Goal: Task Accomplishment & Management: Complete application form

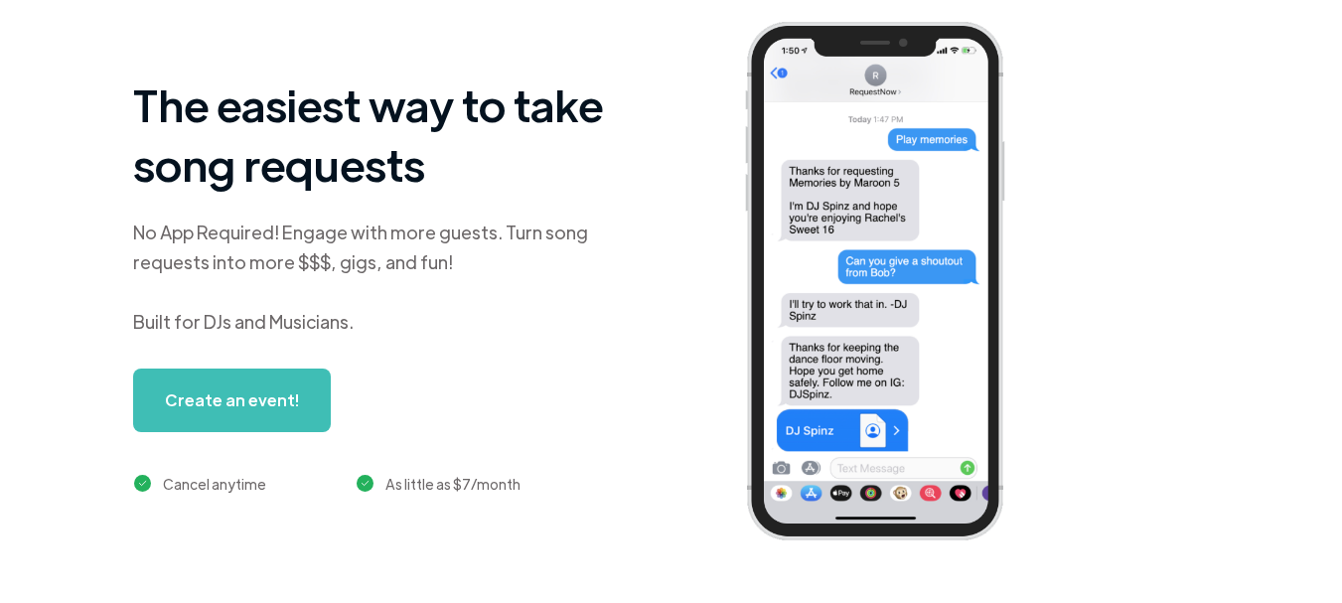
scroll to position [146, 0]
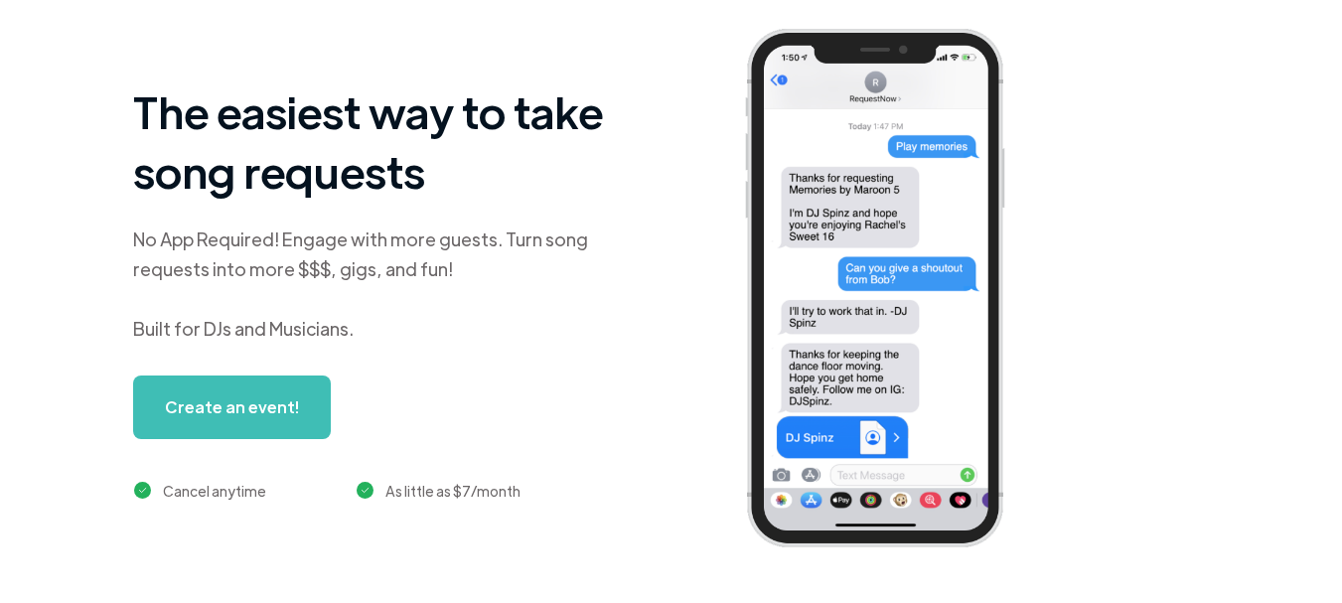
click at [226, 380] on link "Create an event!" at bounding box center [232, 407] width 198 height 64
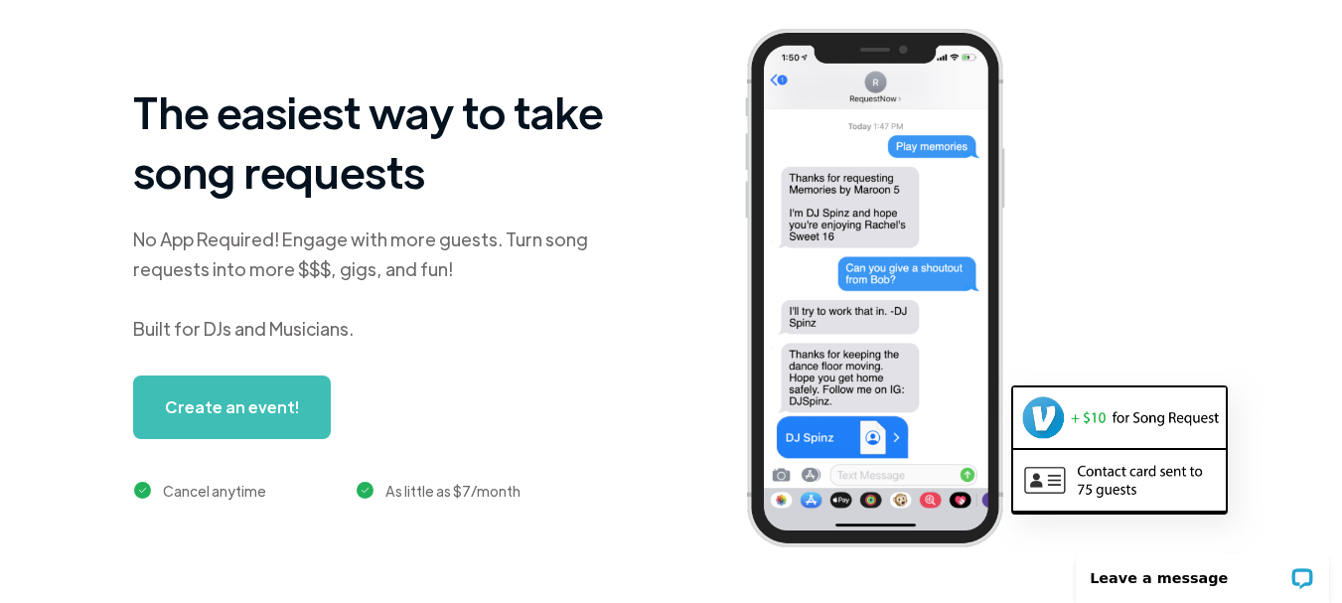
scroll to position [0, 0]
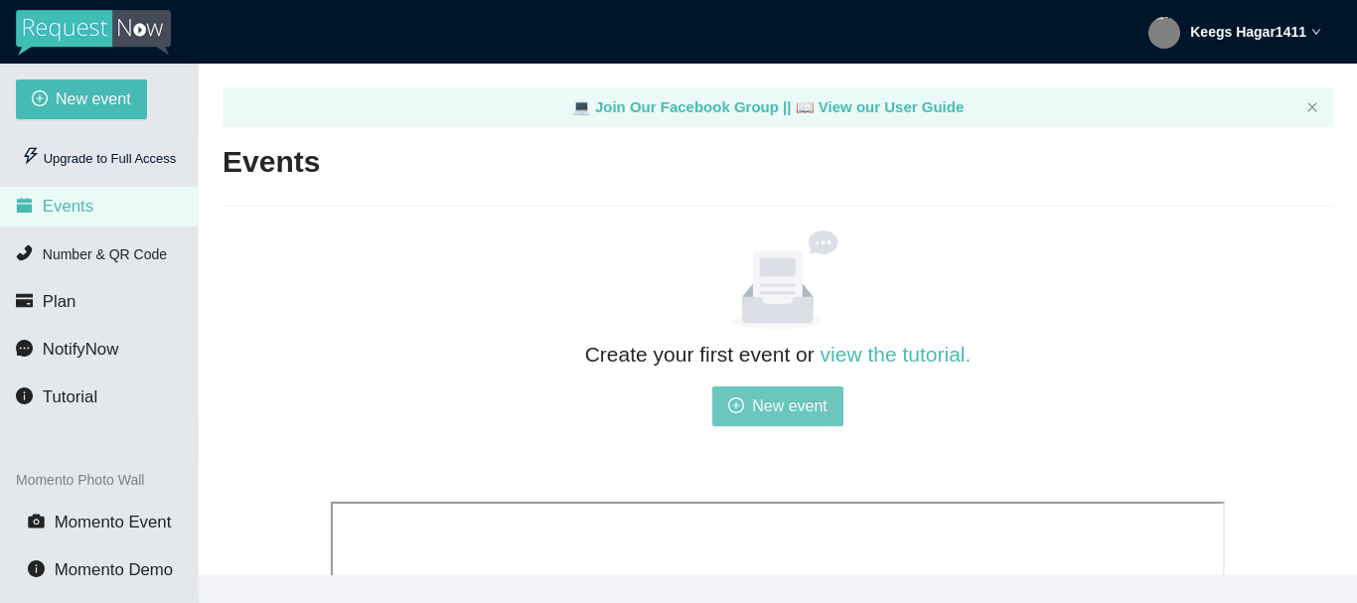
click at [751, 399] on button "New event" at bounding box center [777, 406] width 131 height 40
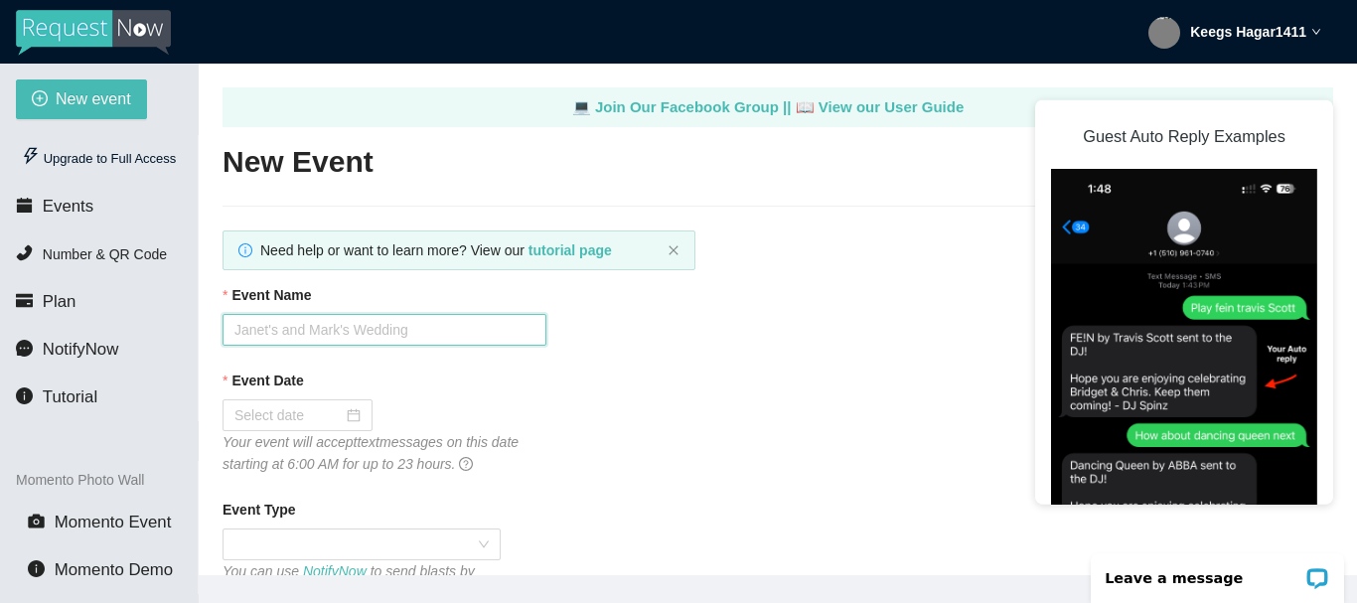
click at [424, 319] on input "Event Name" at bounding box center [384, 330] width 324 height 32
type input "V"
type input "[PERSON_NAME] & [PERSON_NAME] Wedding"
click at [791, 444] on div "Event Date Your event will accept text messages on this date starting at 6:00 A…" at bounding box center [777, 421] width 1110 height 105
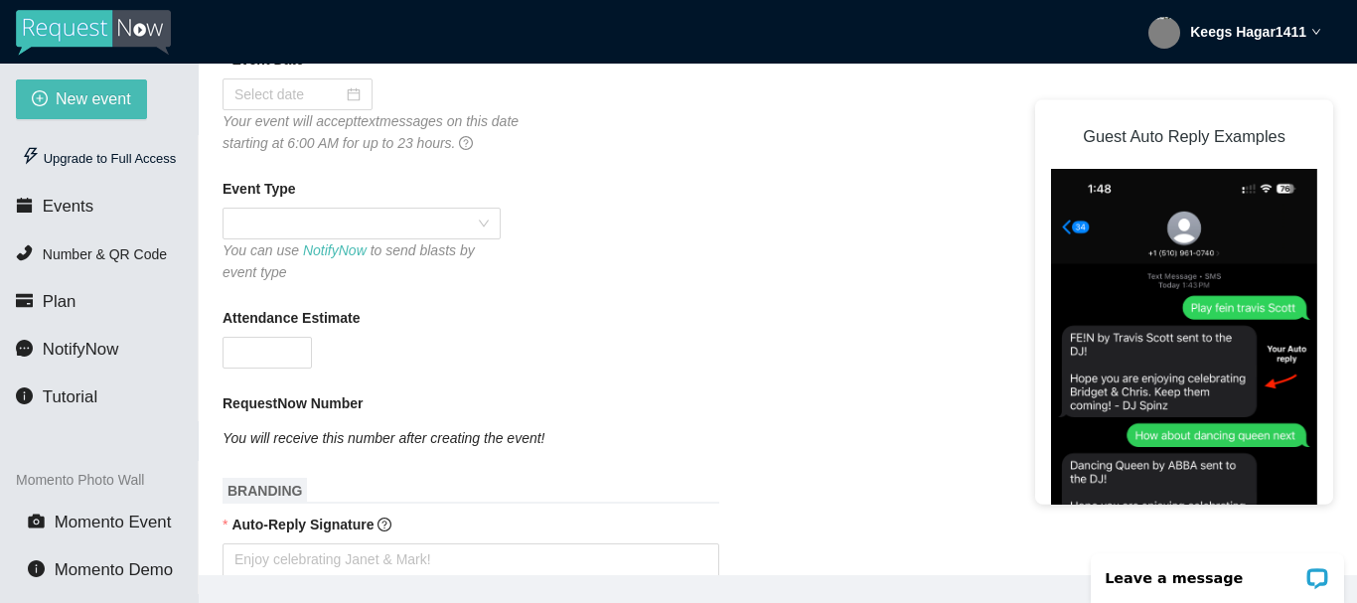
scroll to position [358, 0]
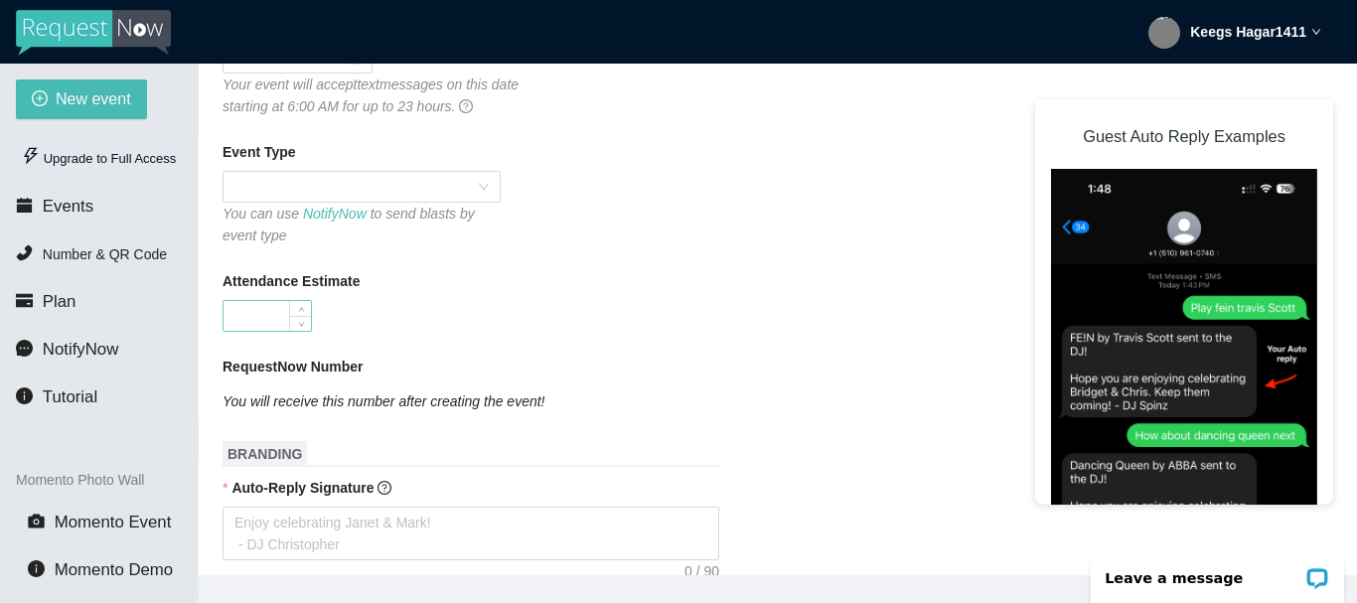
click at [253, 318] on input "Attendance Estimate" at bounding box center [266, 316] width 87 height 30
type input "100"
click at [522, 515] on textarea "Auto-Reply Signature" at bounding box center [470, 534] width 497 height 54
type textarea "T"
type textarea "Th"
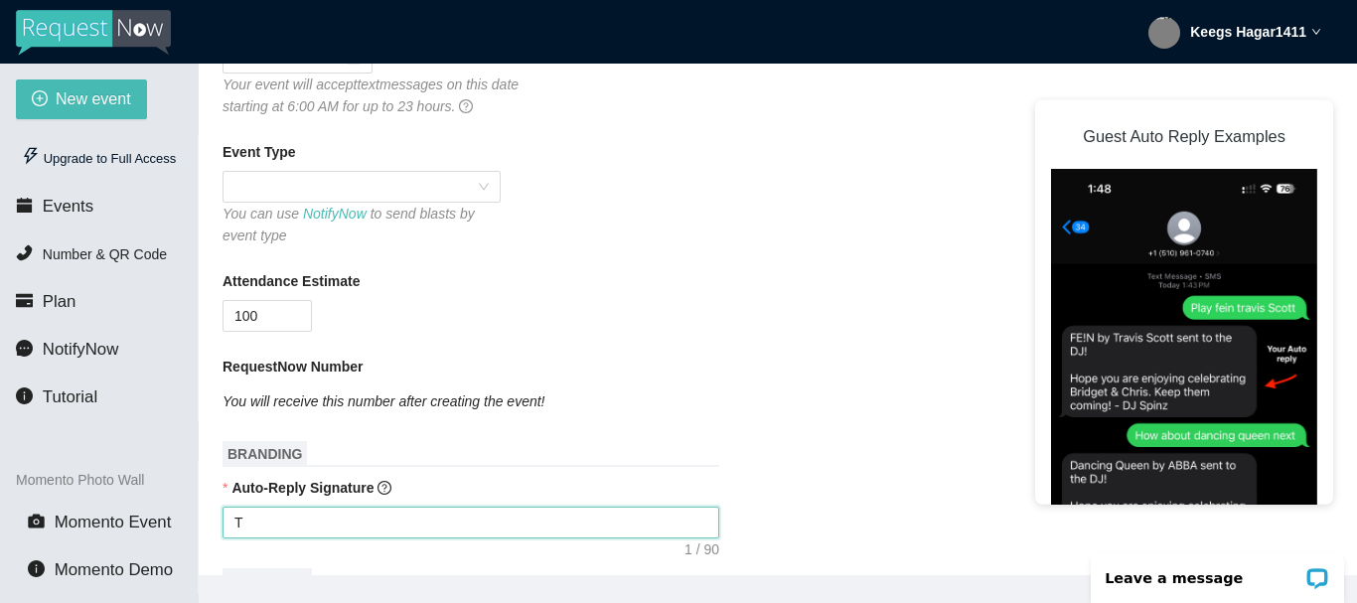
type textarea "Th"
type textarea "Tha"
type textarea "Than"
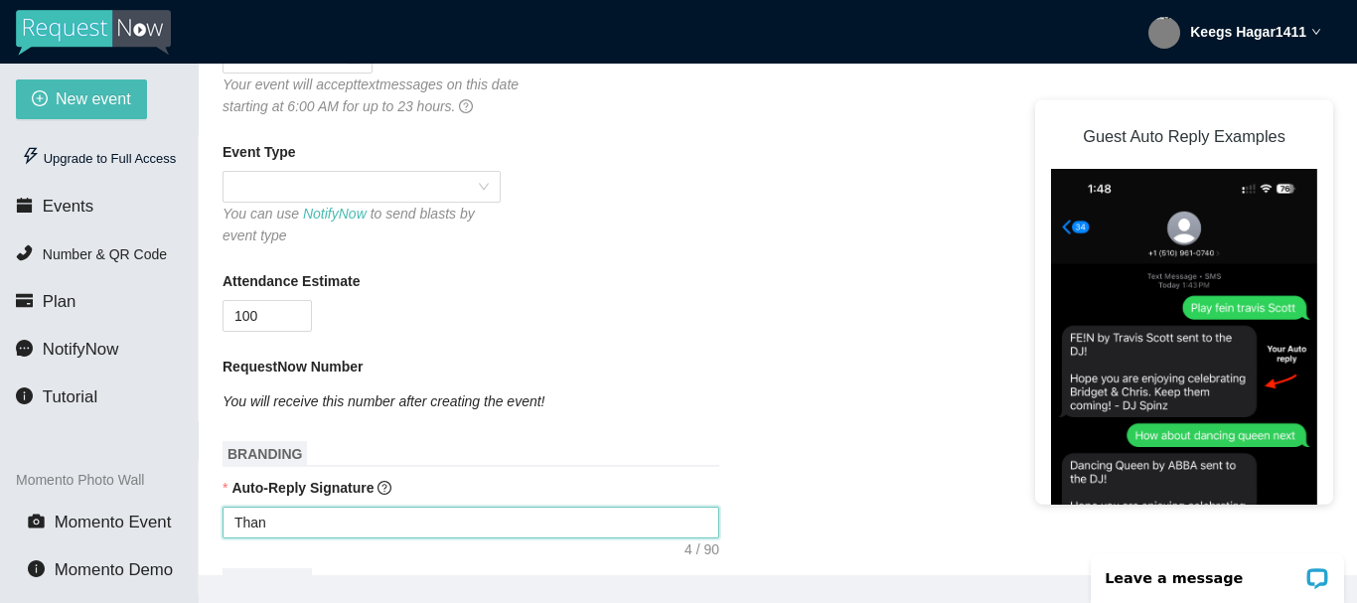
type textarea "Thank"
type textarea "Thank y"
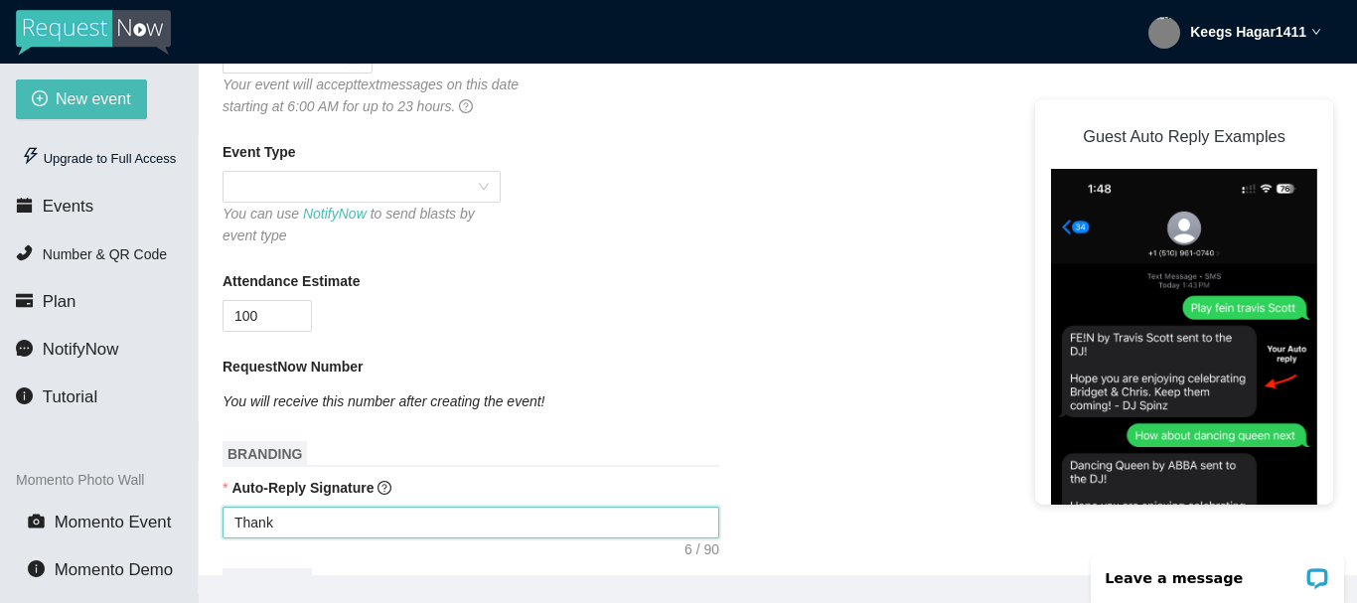
type textarea "Thank y"
type textarea "Thank yo"
type textarea "Thank youu"
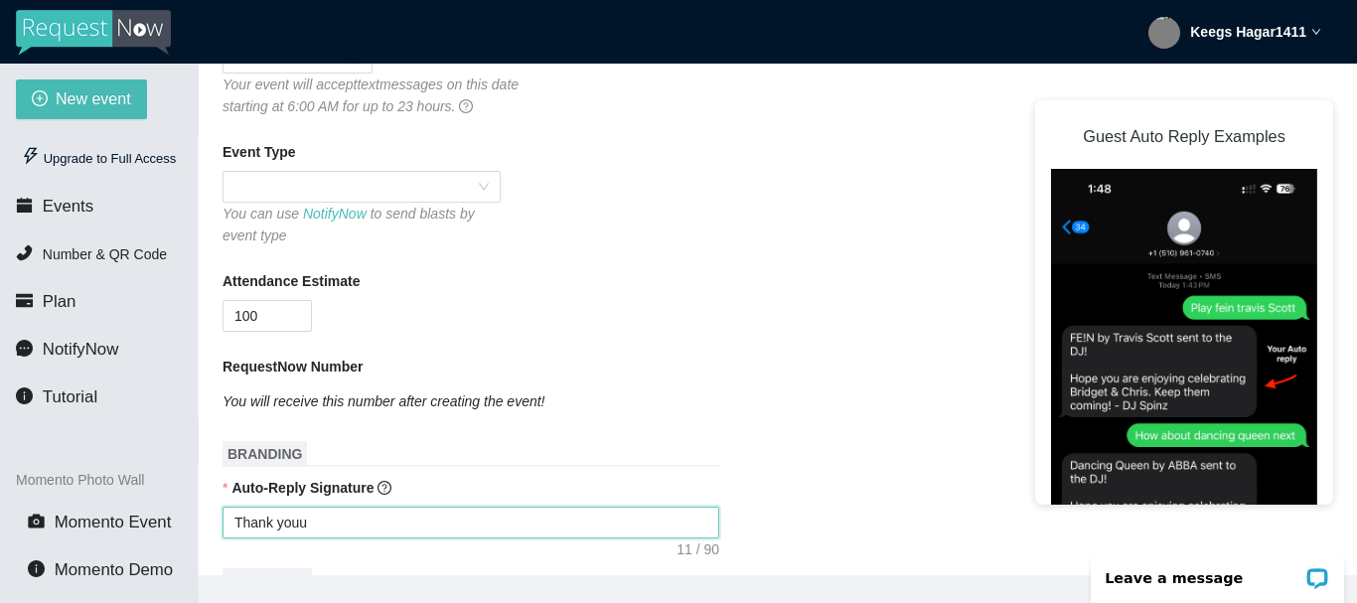
type textarea "Thank youu"
type textarea "Thank you"
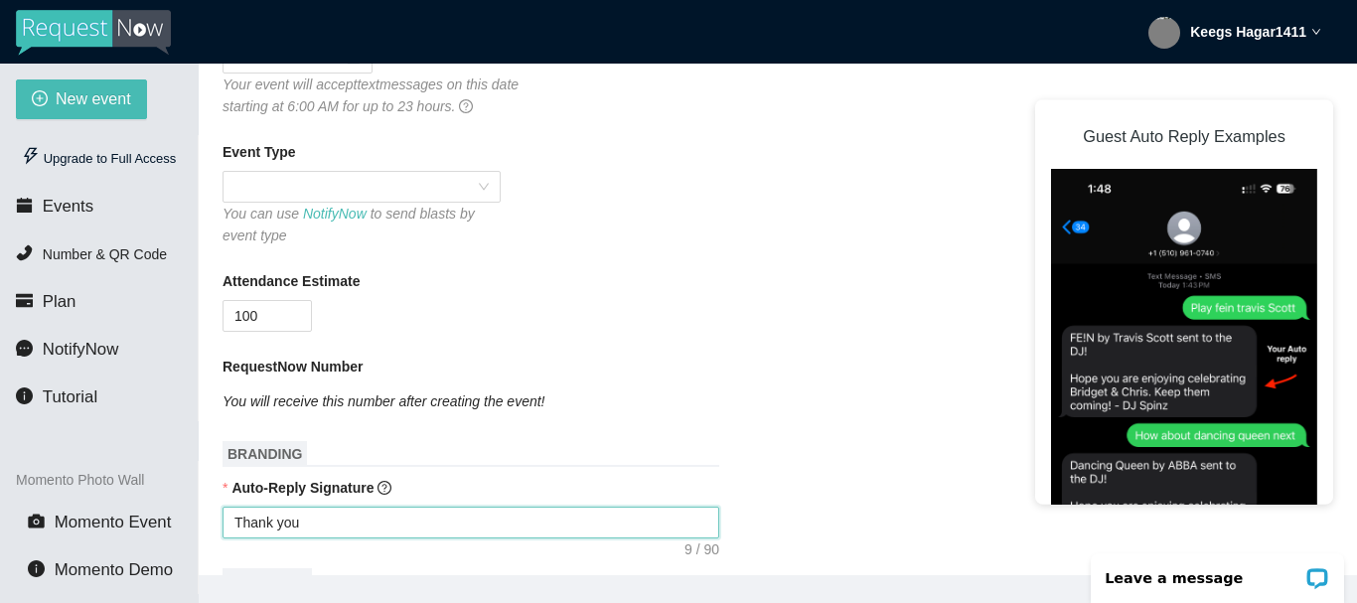
type textarea "Thank you"
type textarea "Thank you f"
type textarea "Thank you fr"
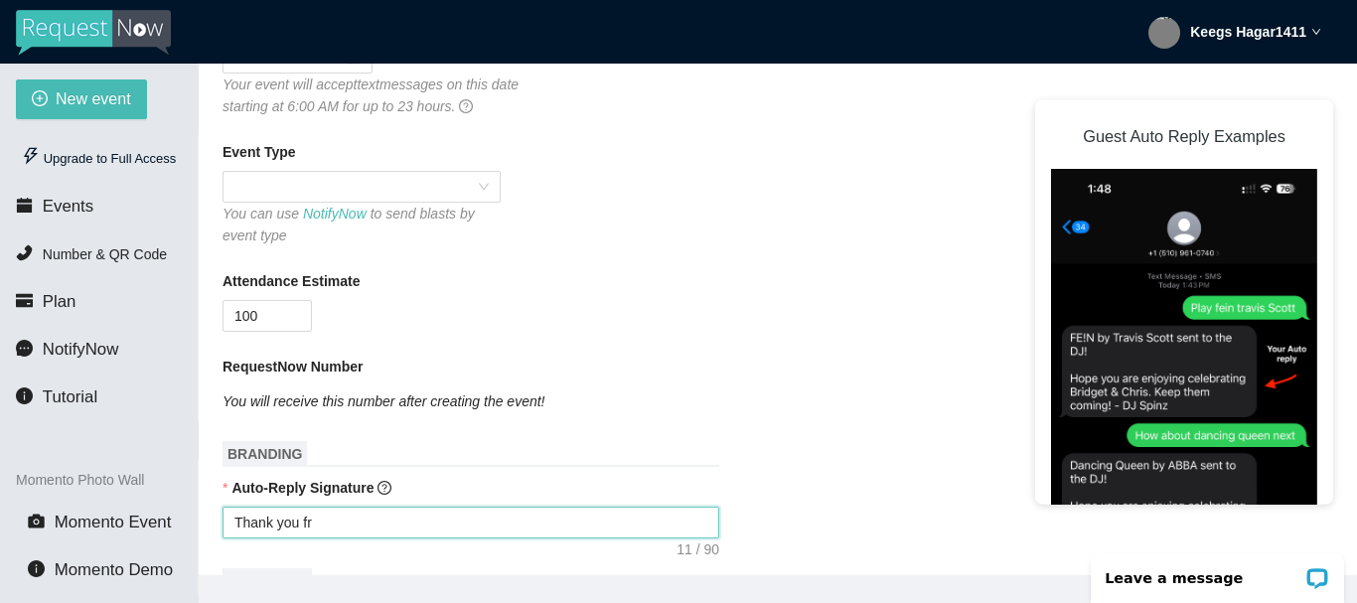
type textarea "Thank you fro"
type textarea "Thank you from"
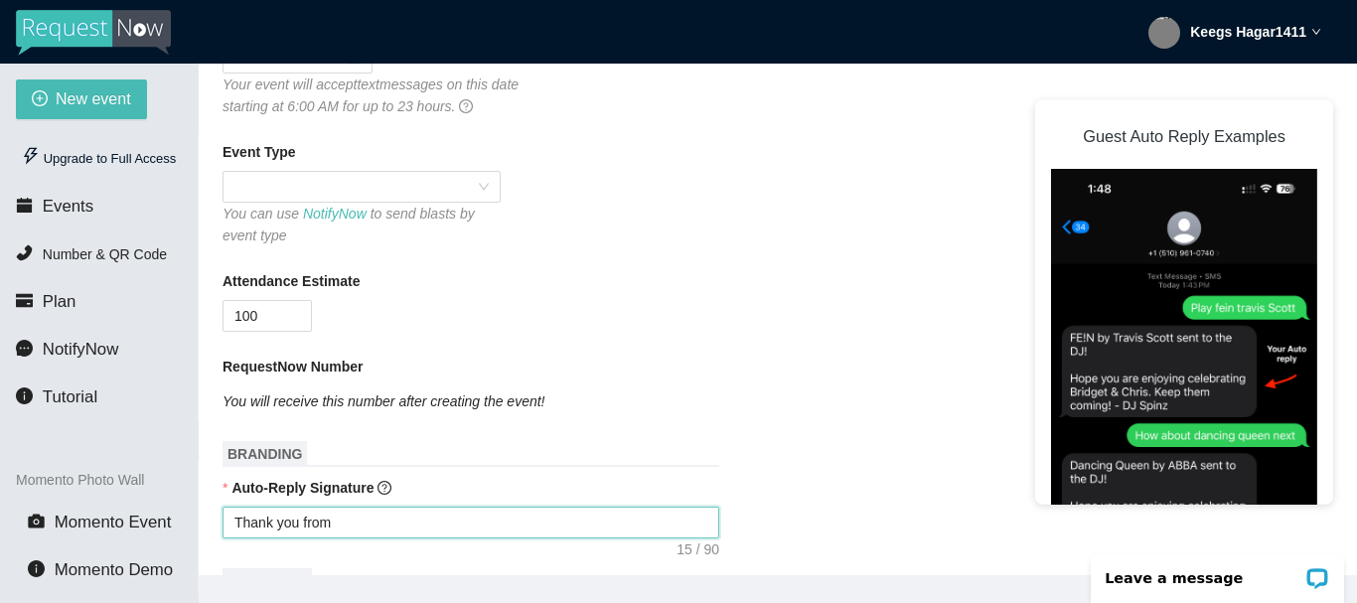
type textarea "Thank you from D"
type textarea "Thank you from Dj"
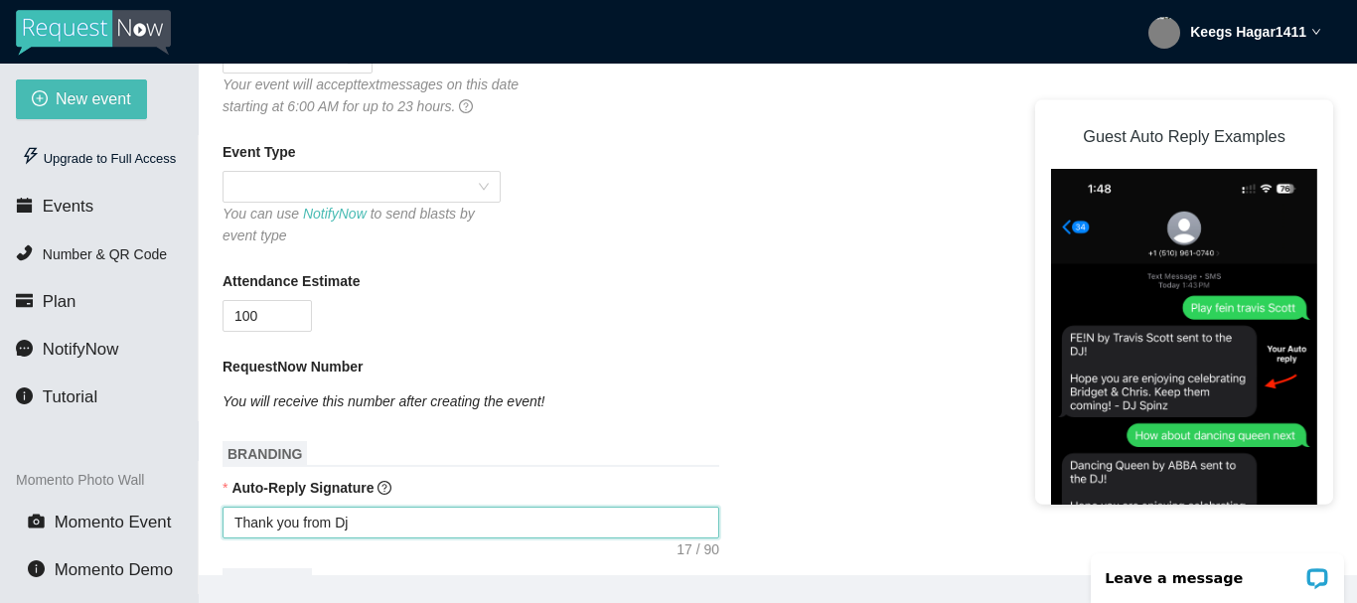
type textarea "Thank you from D"
type textarea "Thank you from DJ"
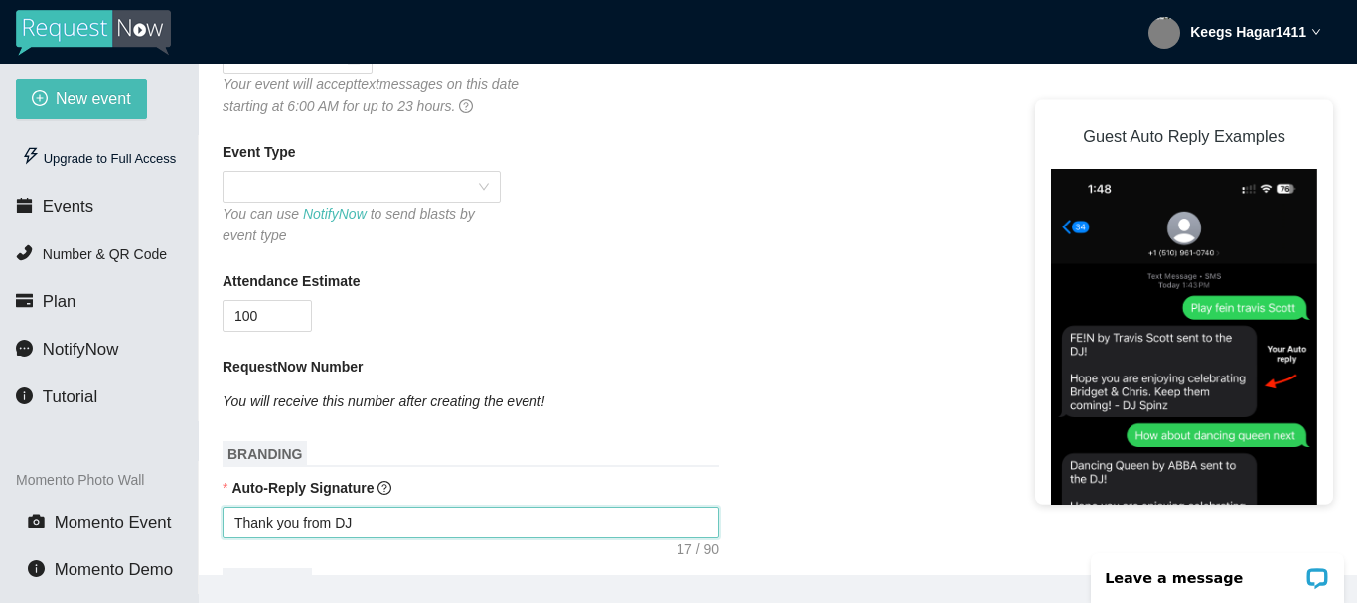
type textarea "Thank you from DJ"
type textarea "Thank you from DJ H"
type textarea "Thank you from DJ Ha"
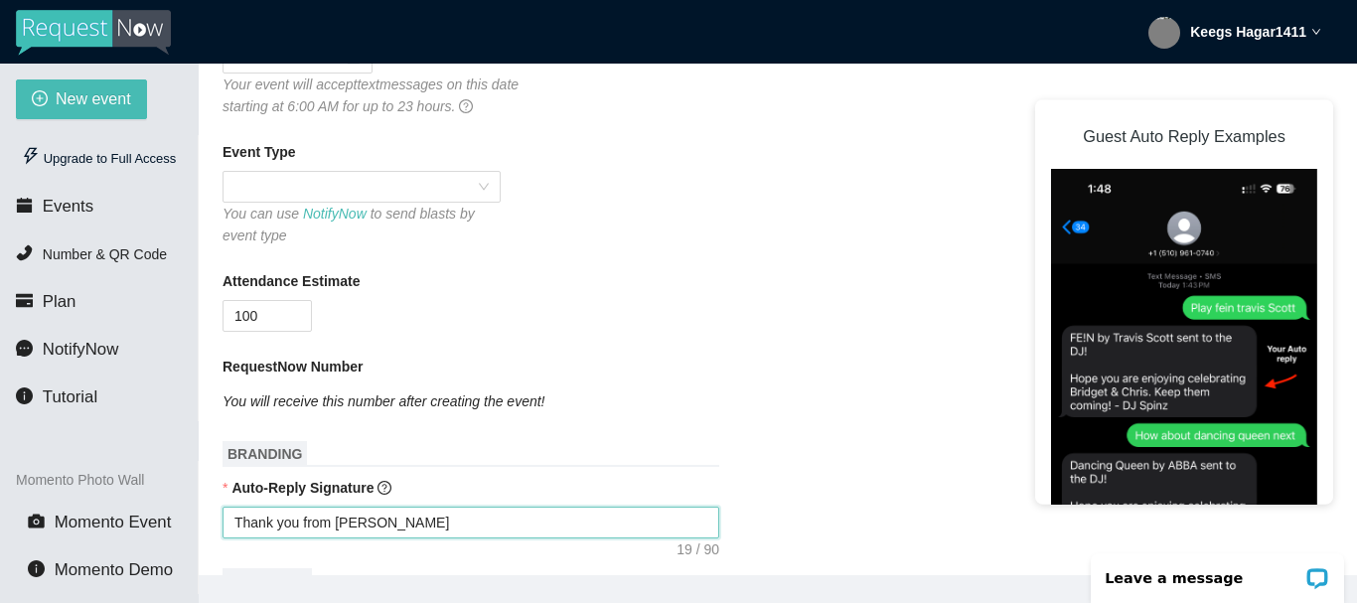
type textarea "Thank you from DJ Hag"
type textarea "Thank you from DJ HagR"
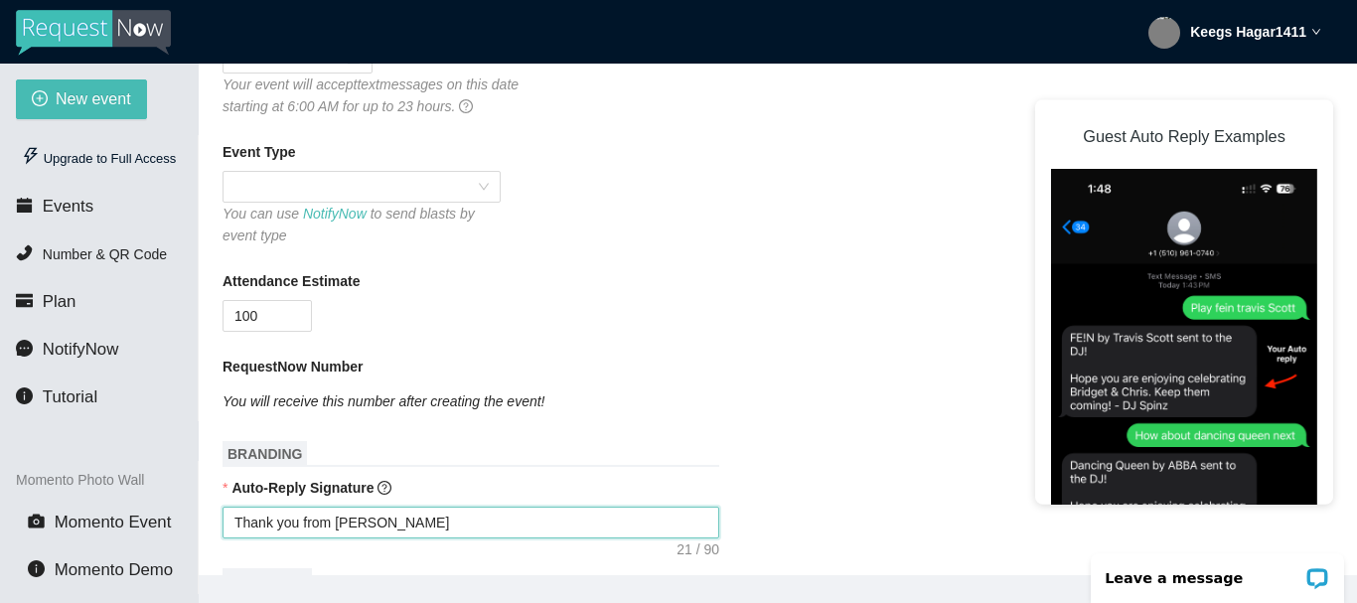
type textarea "Thank you from DJ HagR"
type textarea "Thank you from DJ HagR s"
type textarea "Thank you from DJ HagR"
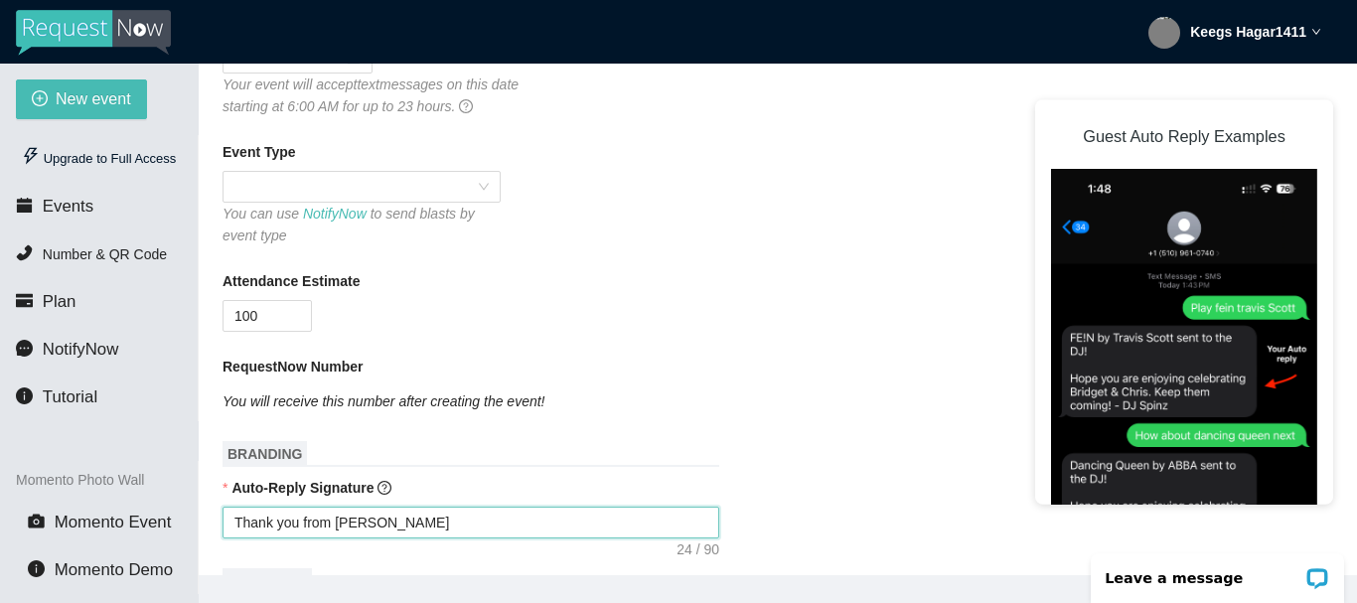
type textarea "Thank you from DJ HagR"
type textarea "Thank you from DJ Hag"
type textarea "Thank you from DJ HagA"
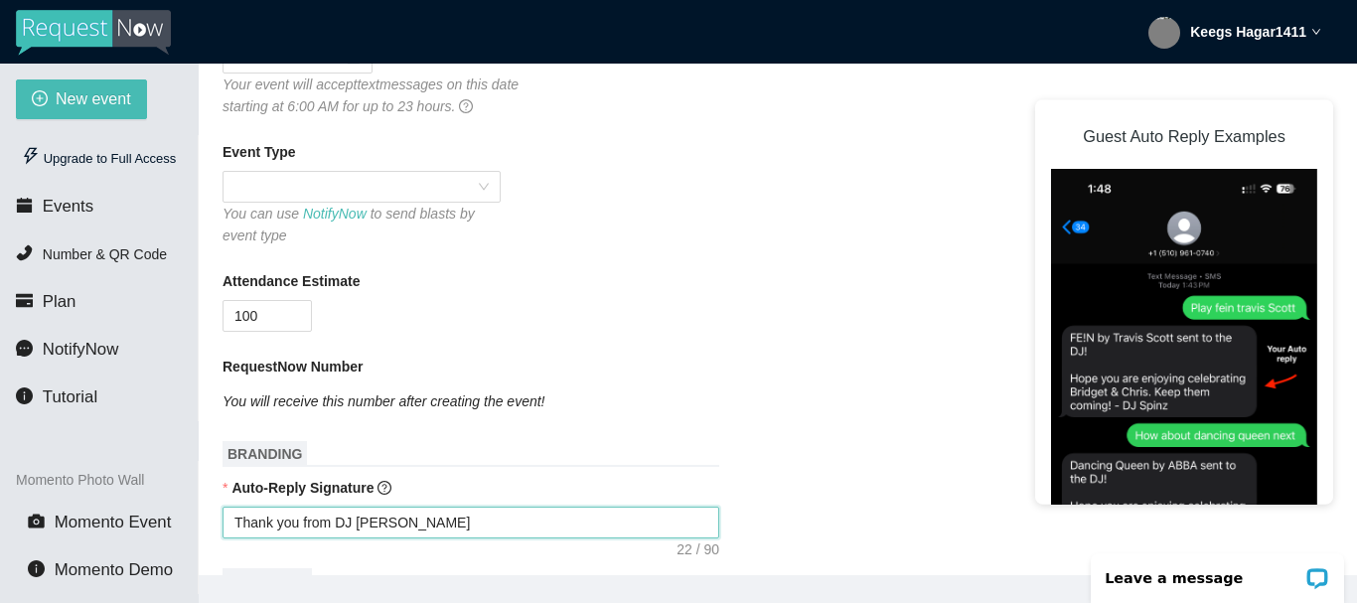
type textarea "Thank you from DJ HagA"
type textarea "Thank you from DJ HagAR"
type textarea "Thank you from DJ HagA"
type textarea "Thank you from DJ Hag"
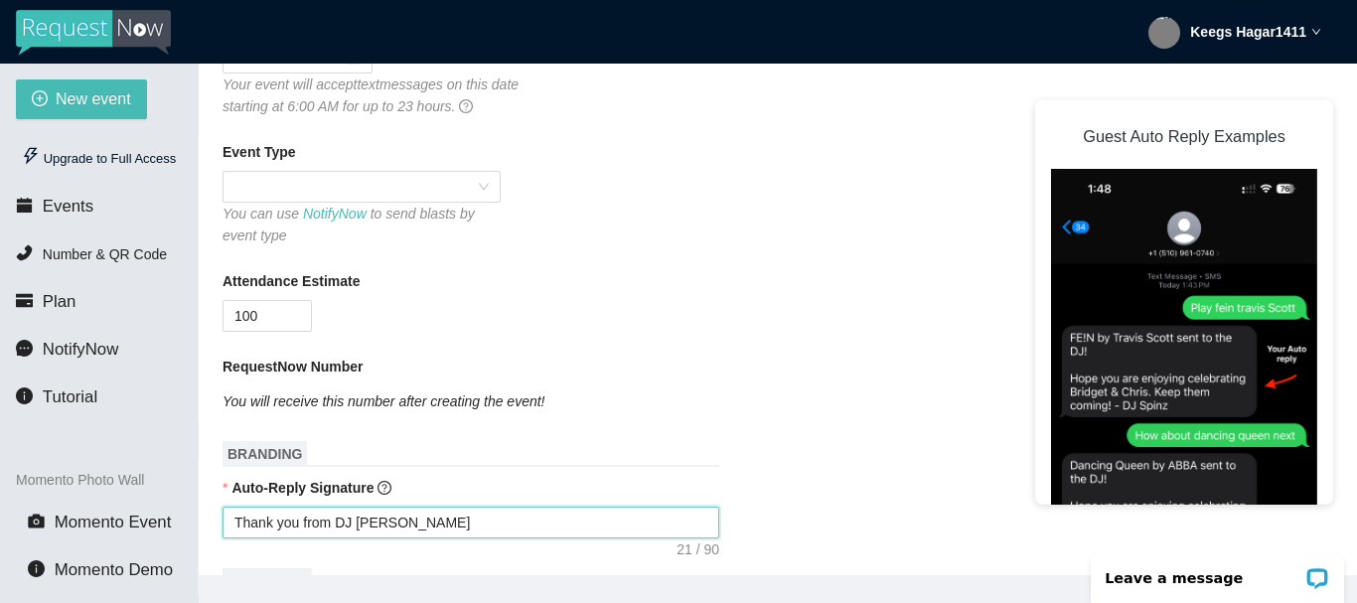
type textarea "Thank you from DJ Haga"
type textarea "Thank you from DJ Hagar"
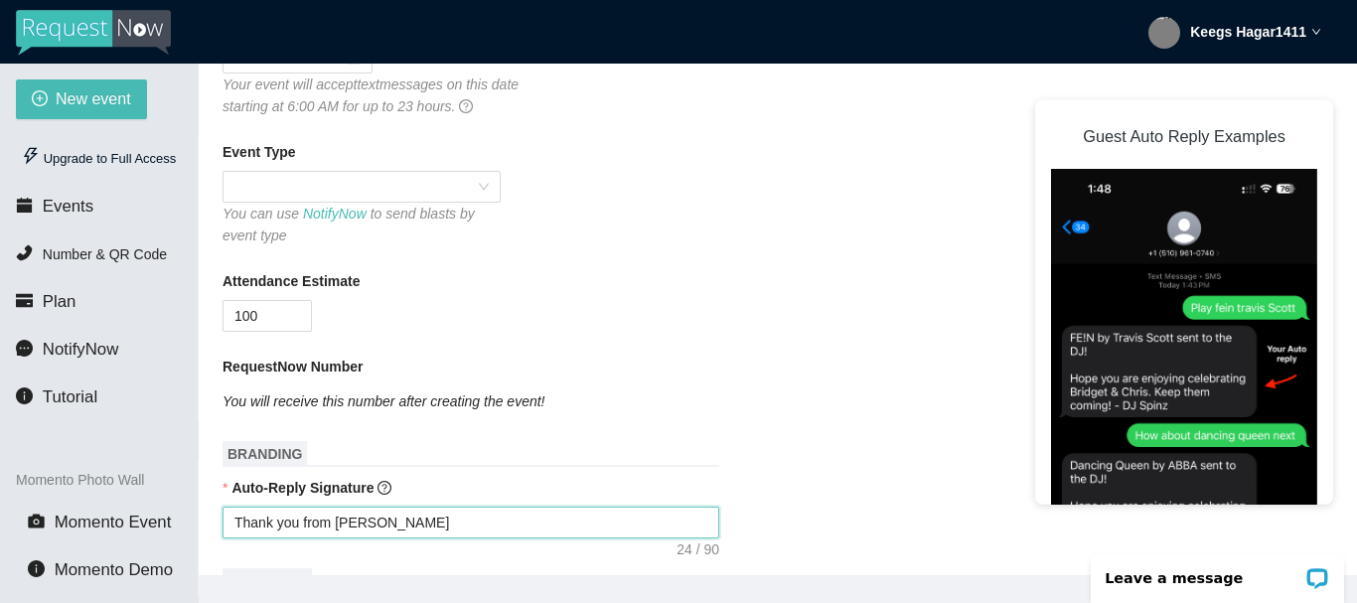
type textarea "Thank you from DJ Hagar S"
type textarea "Thank you from DJ Hagar Se"
type textarea "Thank you from DJ Hagar Ser"
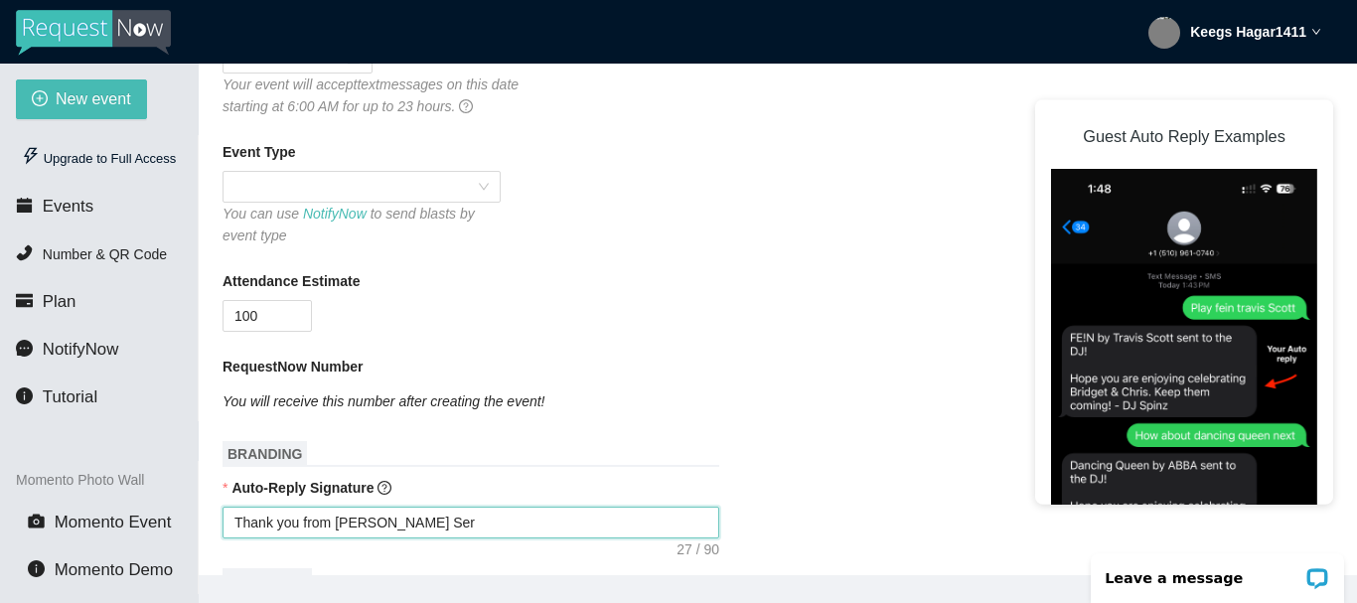
type textarea "Thank you from DJ Hagar Serv"
type textarea "Thank you from DJ Hagar Servic"
type textarea "Thank you from DJ Hagar Service"
type textarea "Thank you from DJ Hagar Services"
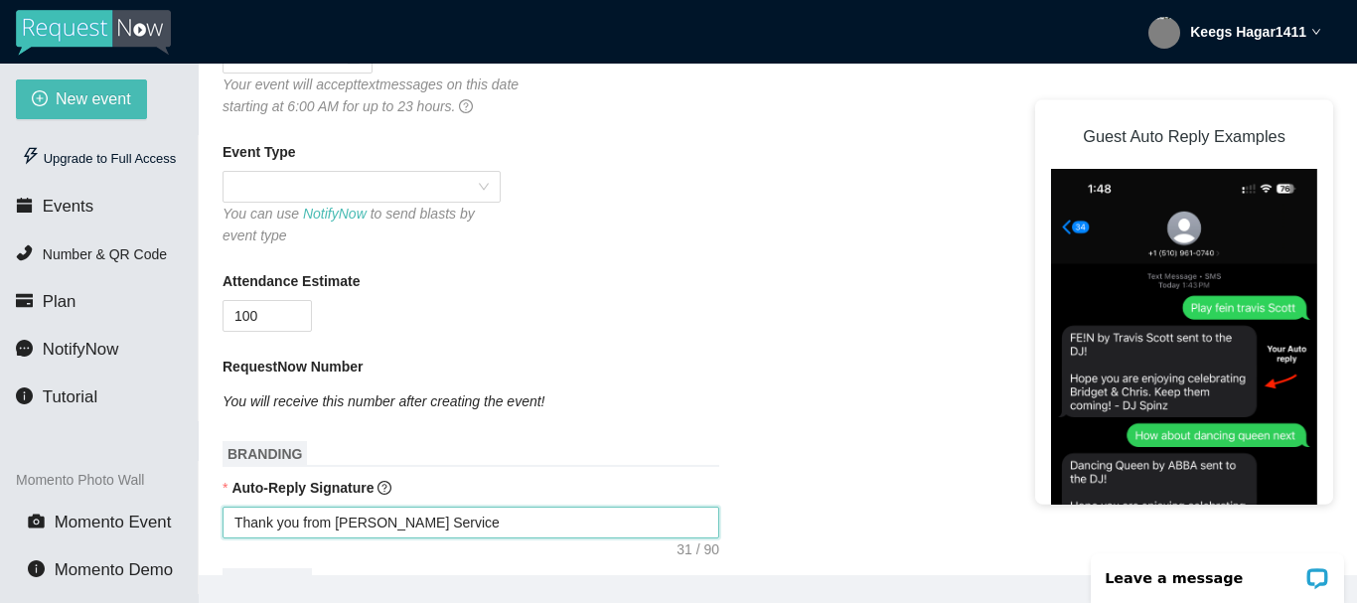
type textarea "Thank you from DJ Hagar Services"
type textarea "Thank you from DJ Hagar Services !"
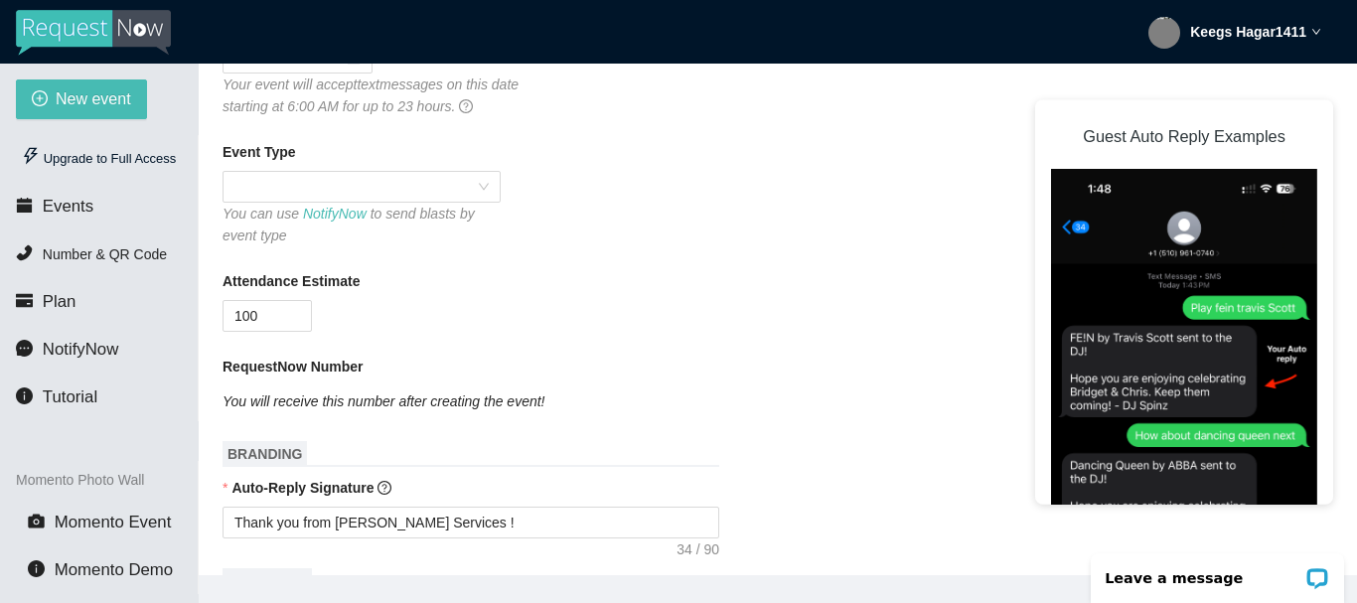
click at [759, 300] on div "Attendance Estimate" at bounding box center [777, 285] width 1110 height 30
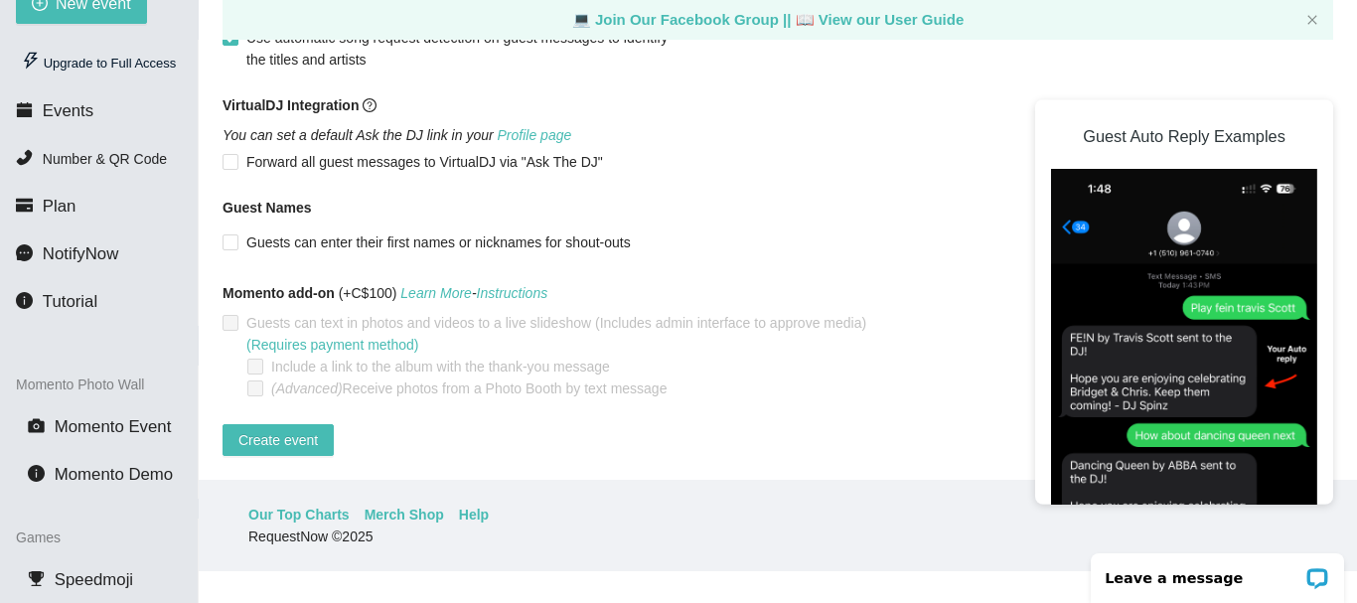
scroll to position [96, 0]
click at [289, 423] on button "Create event" at bounding box center [277, 439] width 111 height 32
click at [279, 428] on span "Create event" at bounding box center [277, 439] width 79 height 22
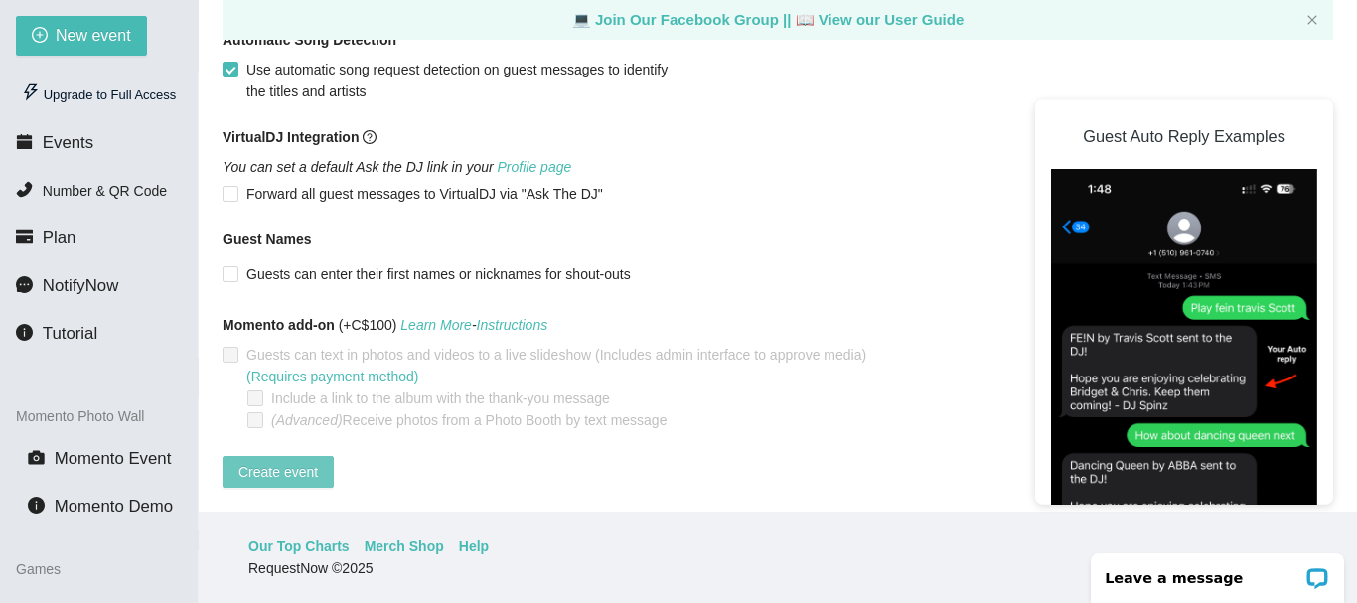
scroll to position [341, 0]
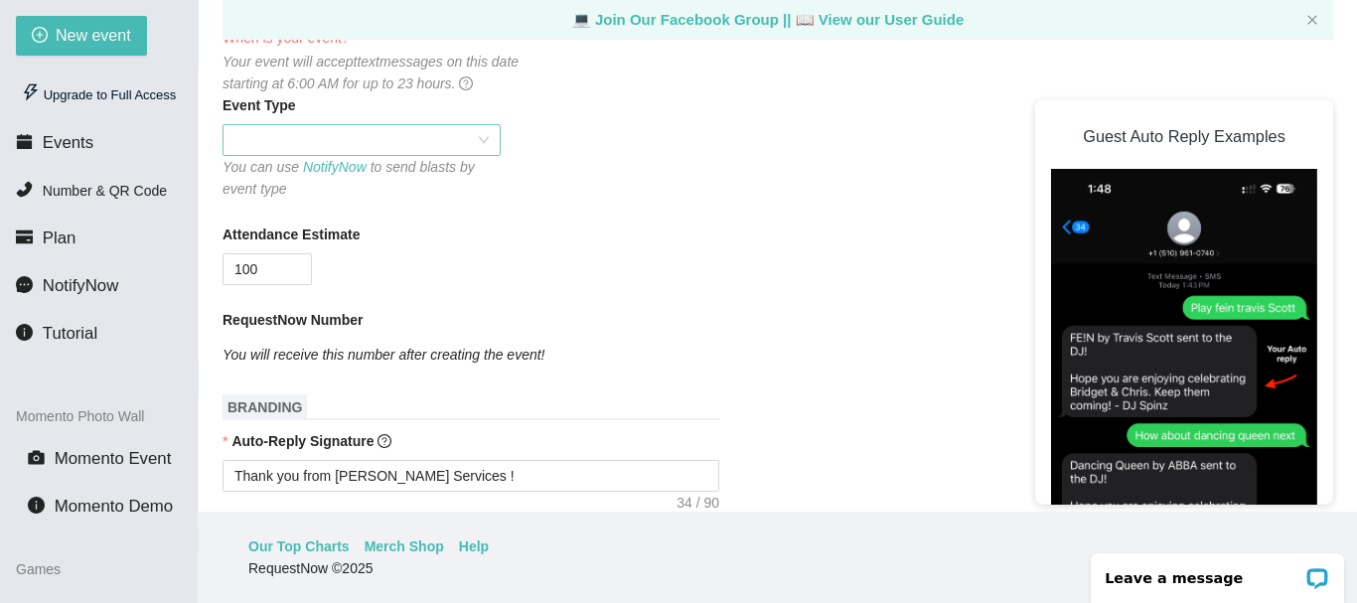
click at [360, 139] on span at bounding box center [361, 140] width 254 height 30
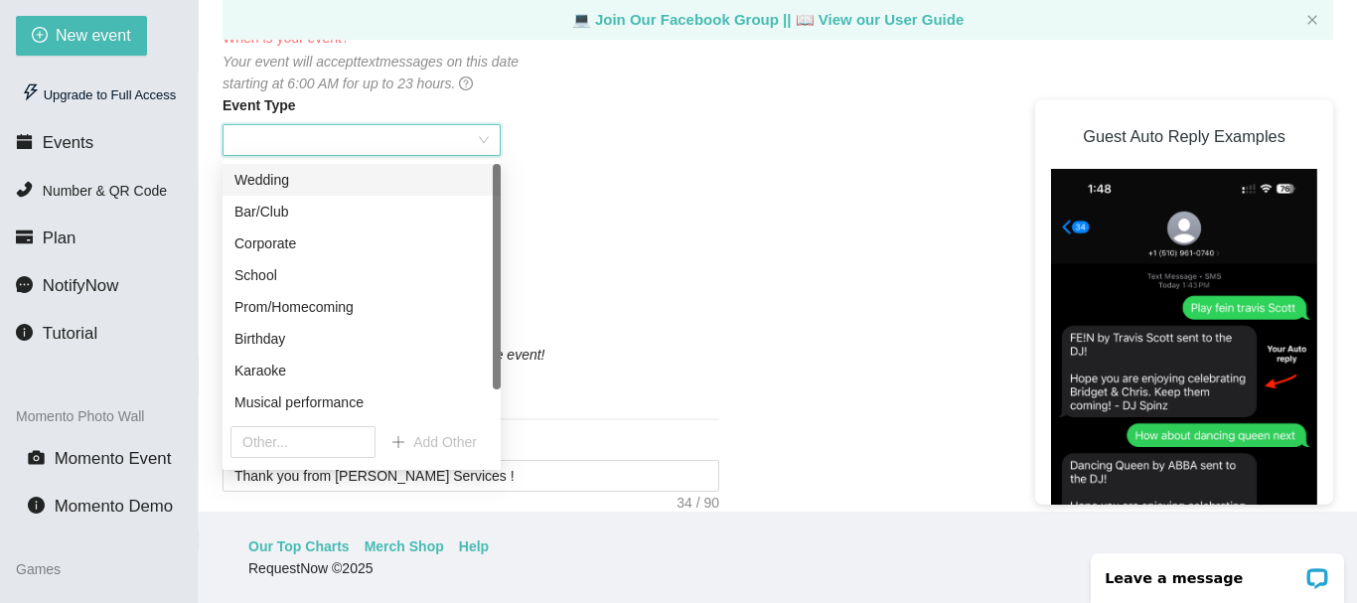
click at [341, 174] on div "Wedding" at bounding box center [361, 180] width 254 height 22
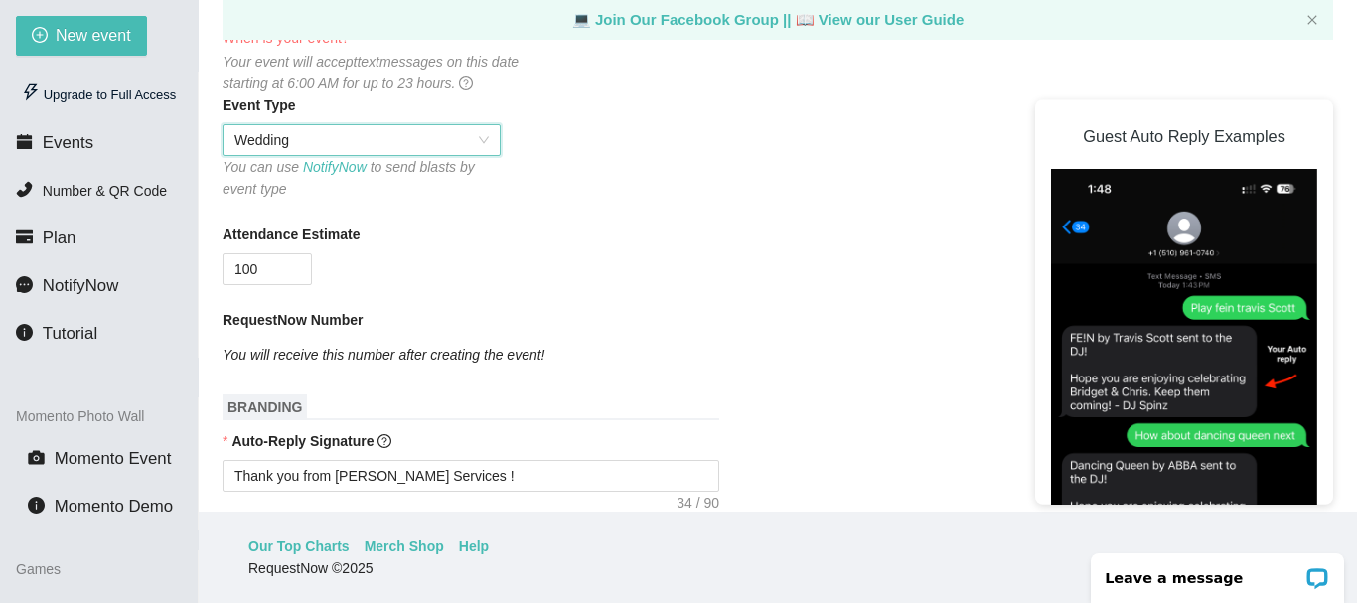
click at [668, 364] on div "RequestNow Number You will receive this number after creating the event!" at bounding box center [777, 340] width 1110 height 62
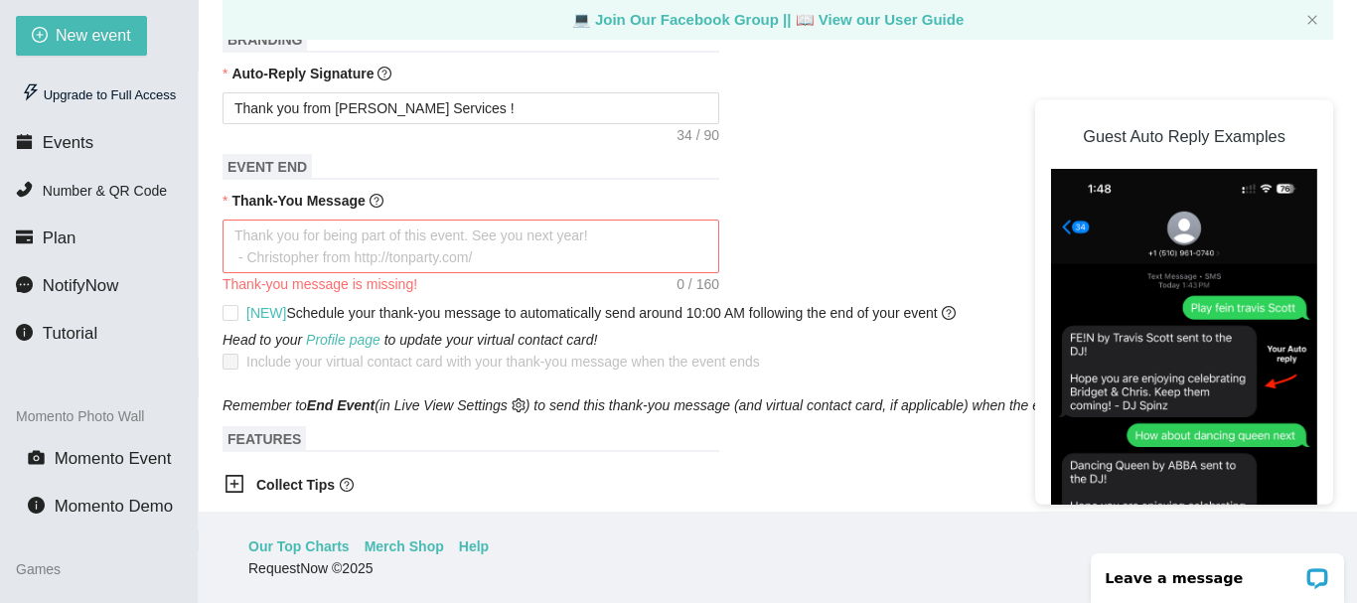
scroll to position [738, 0]
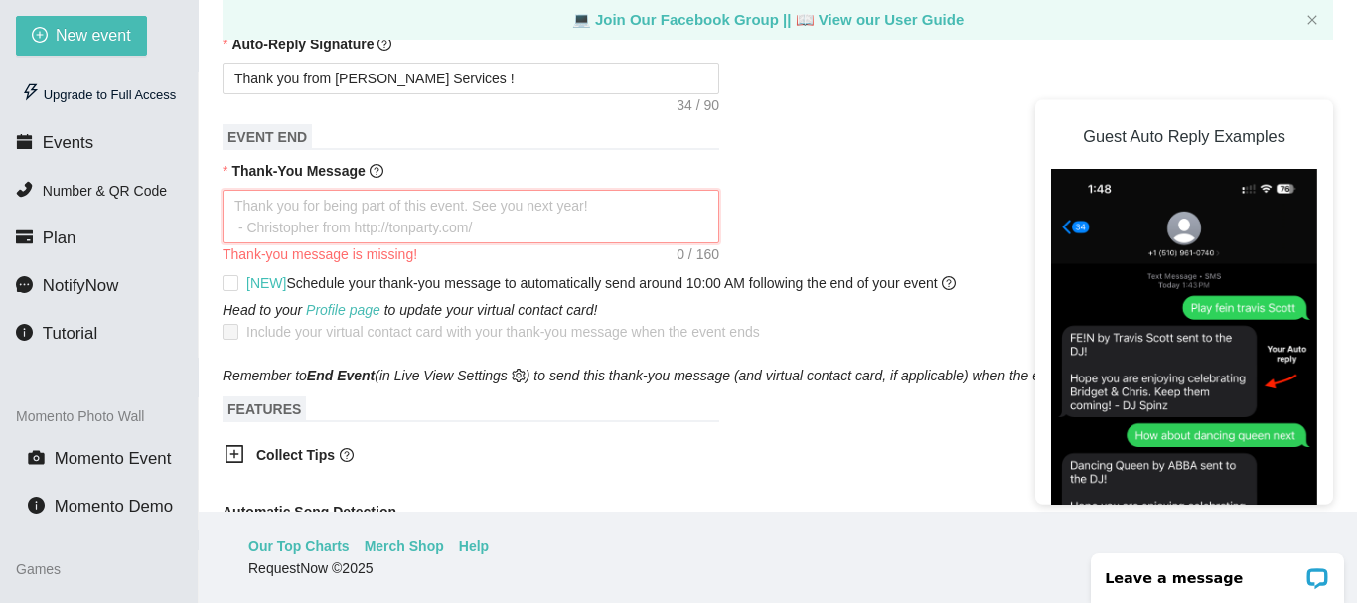
click at [355, 210] on textarea "Thank-You Message" at bounding box center [470, 217] width 497 height 54
type textarea "T"
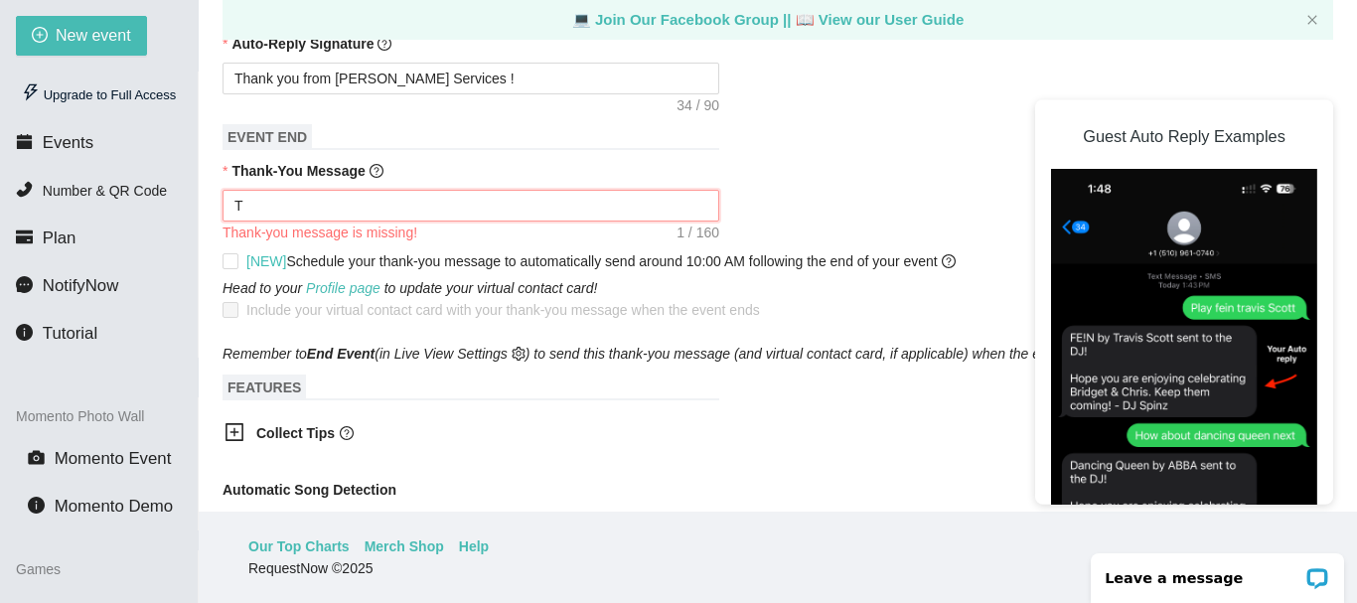
type textarea "Th"
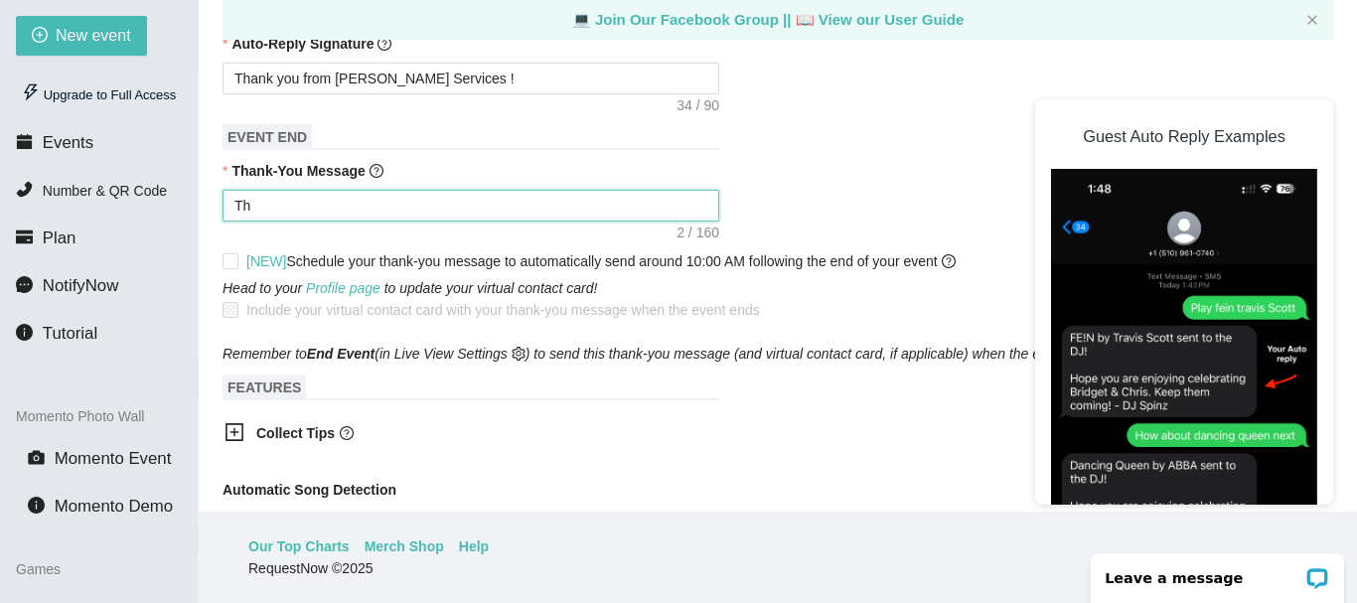
type textarea "Tha"
type textarea "Than"
type textarea "Thank"
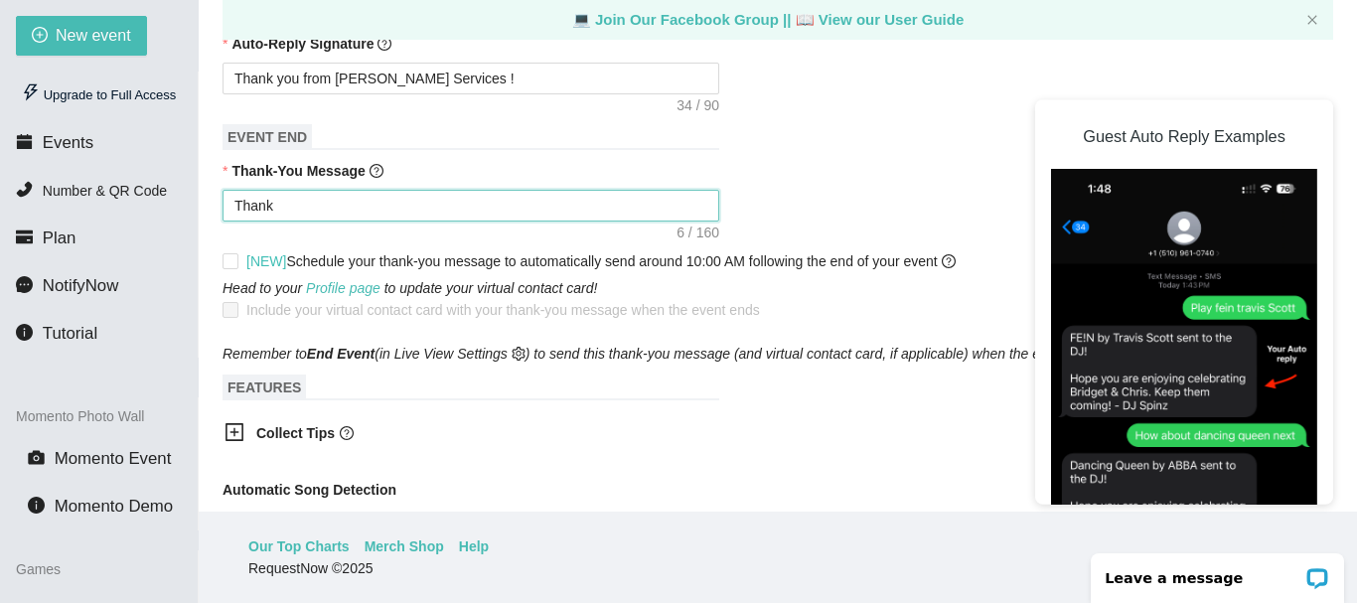
type textarea "Thank Y"
type textarea "Thank Yo"
type textarea "Thank You"
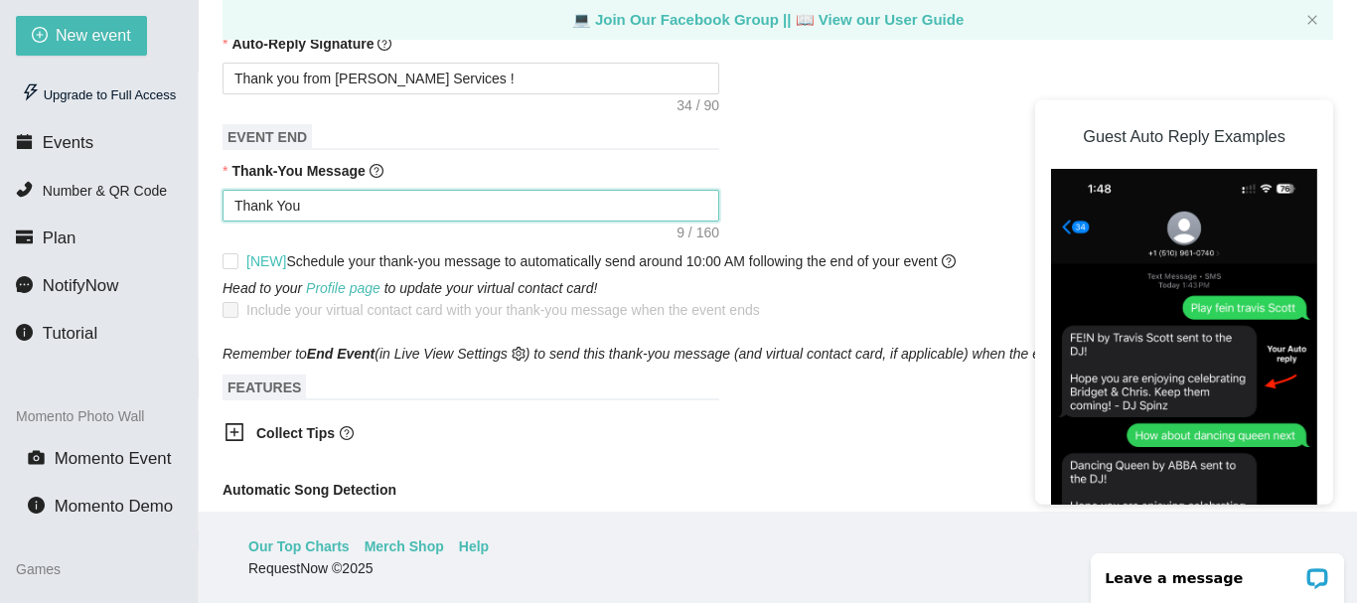
type textarea "Thank You!"
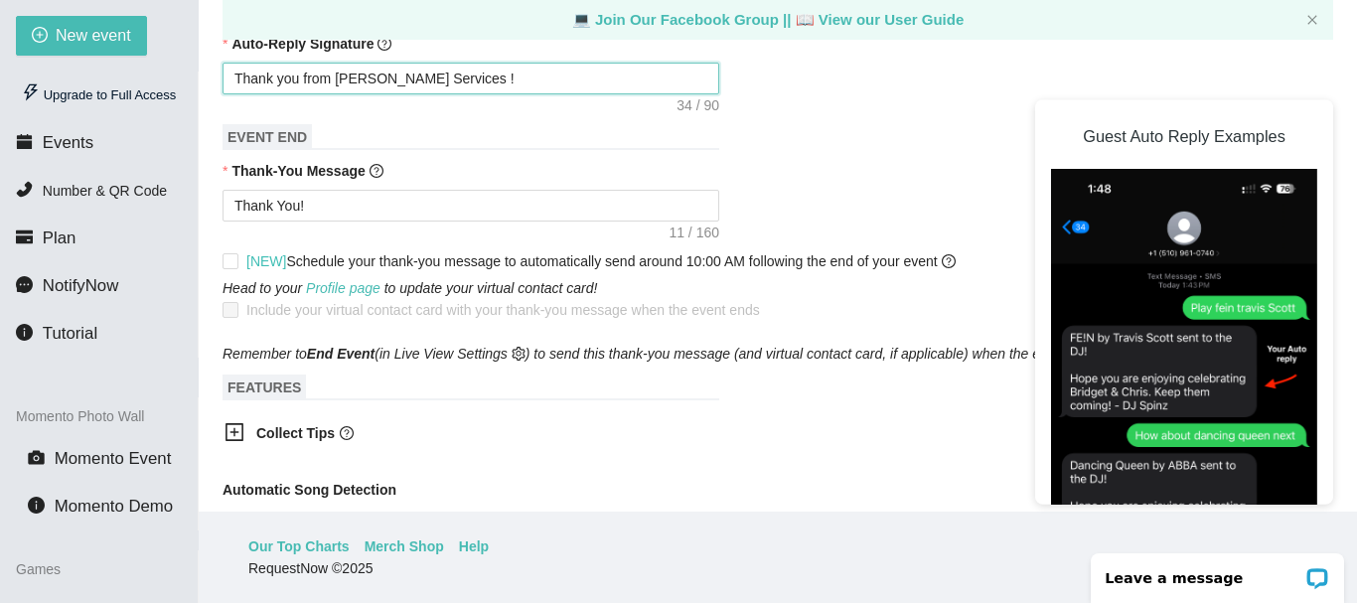
drag, startPoint x: 459, startPoint y: 81, endPoint x: 156, endPoint y: 63, distance: 303.5
click at [156, 63] on section "New event Upgrade to Full Access Events Number & QR Code Plan NotifyNow Tutoria…" at bounding box center [678, 301] width 1357 height 603
type textarea "Enjoy celebrating Janet & Mark! - DJ Christopher"
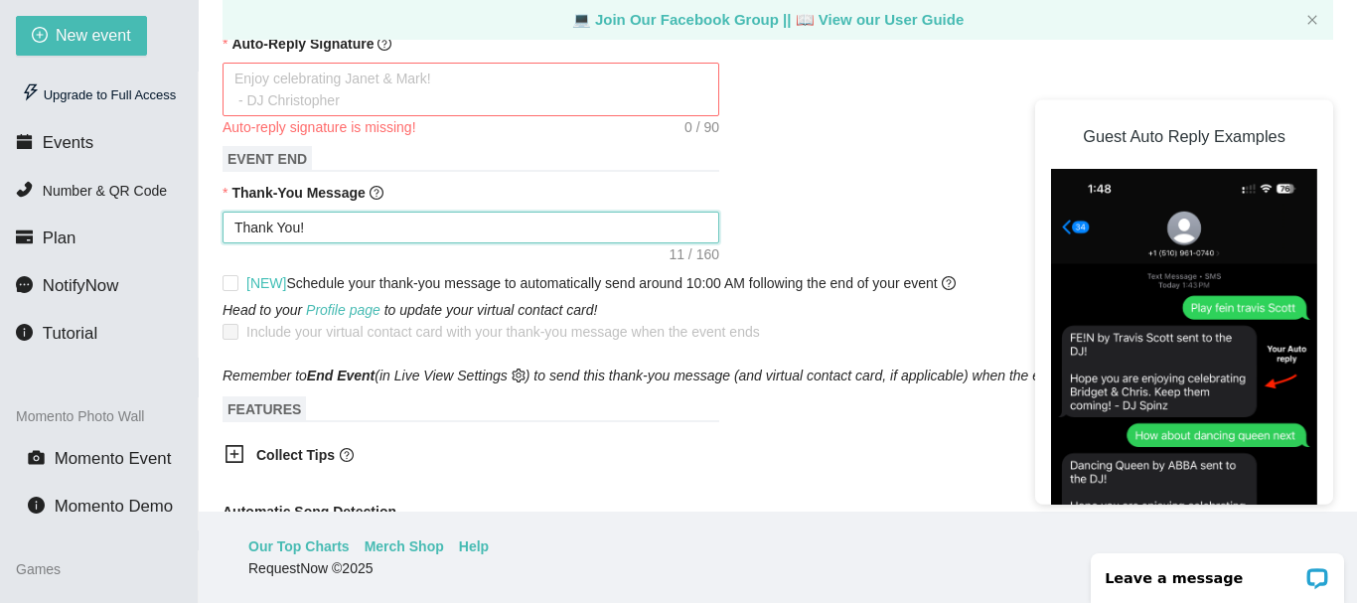
click at [334, 232] on textarea "Thank You!" at bounding box center [470, 228] width 497 height 32
type textarea "Thank You!"
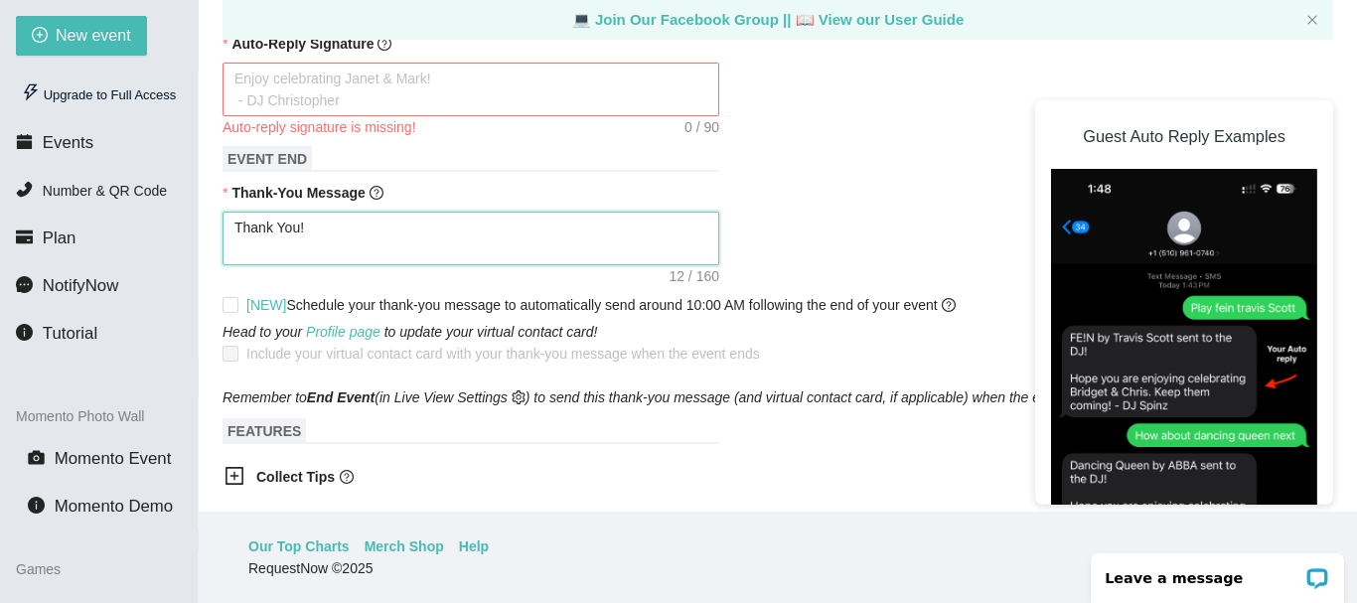
type textarea "Thank You!"
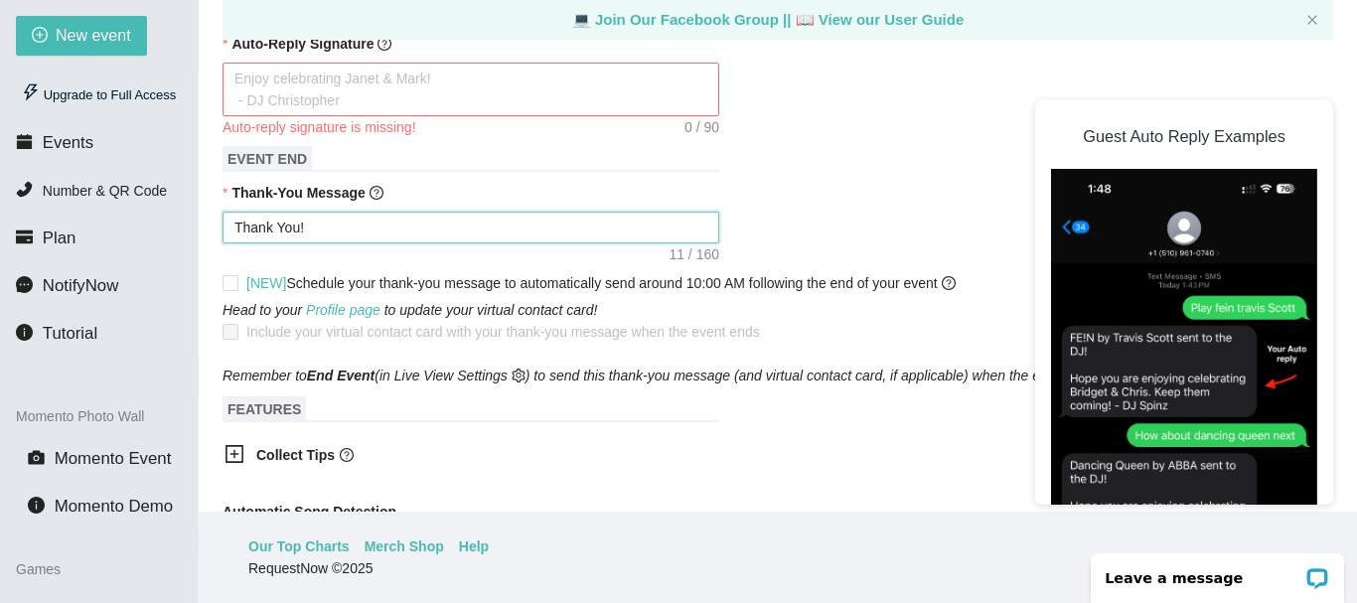
type textarea "Thank You!"
type textarea "Thank You"
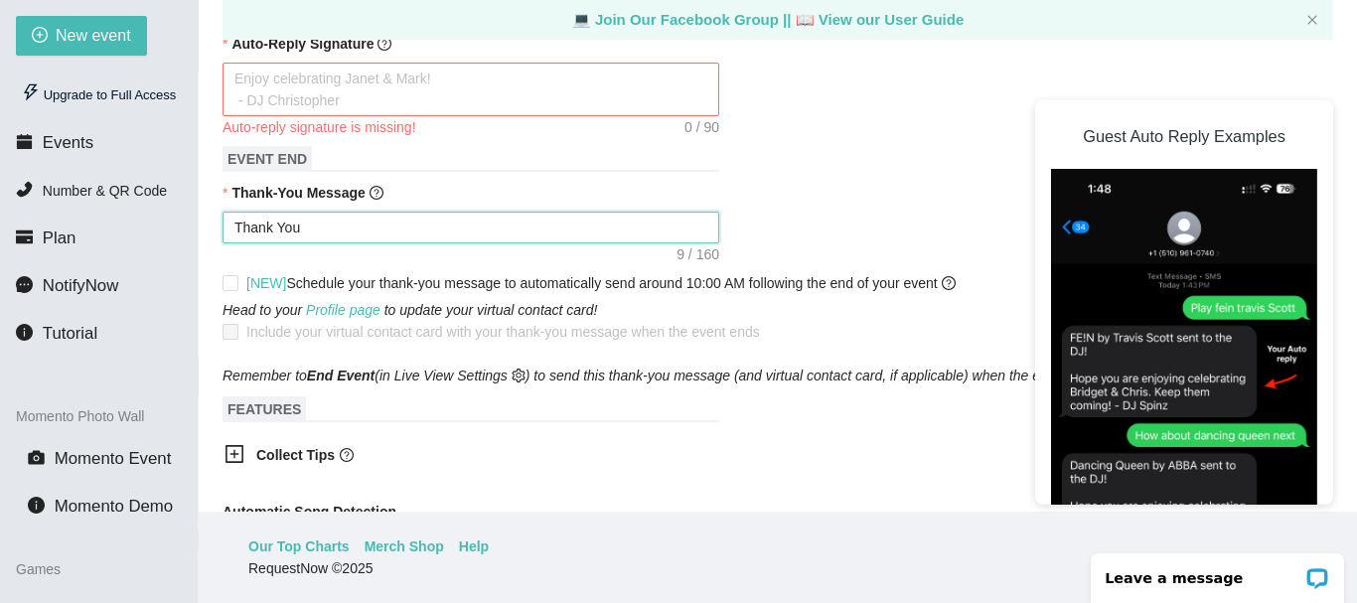
type textarea "Thank You"
type textarea "Thank You f"
type textarea "Thank You fr"
type textarea "Thank You fro"
type textarea "Thank You from"
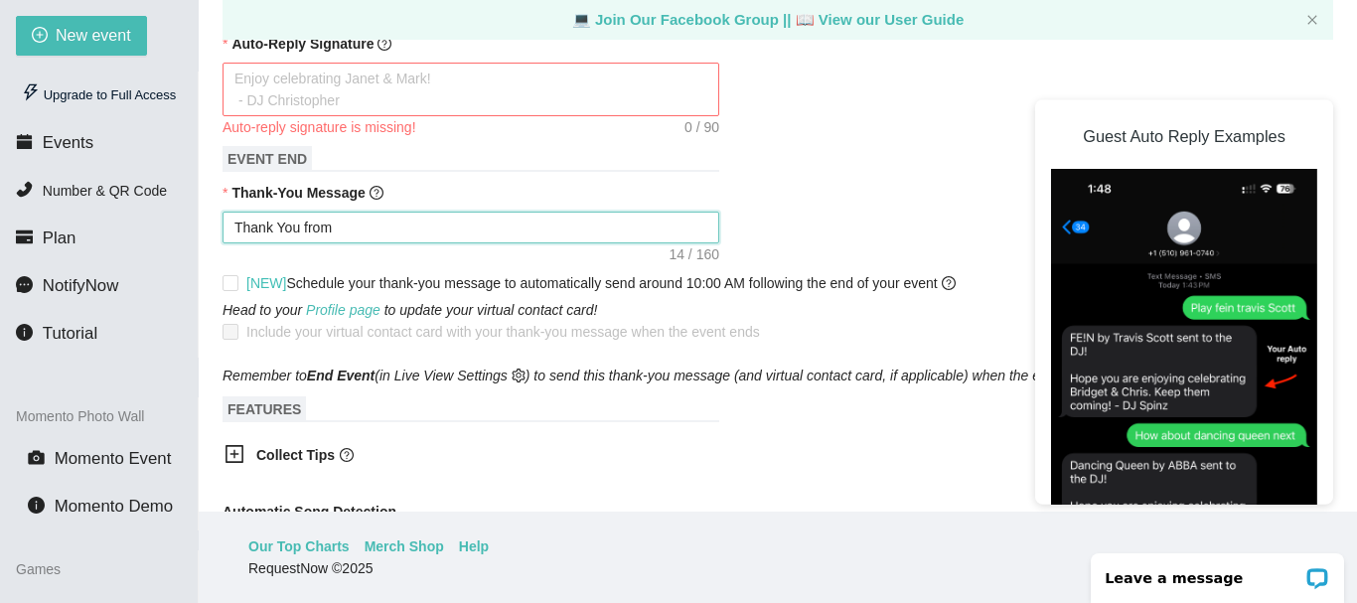
type textarea "Thank You from"
type textarea "Thank You from D"
type textarea "Thank You from Dj"
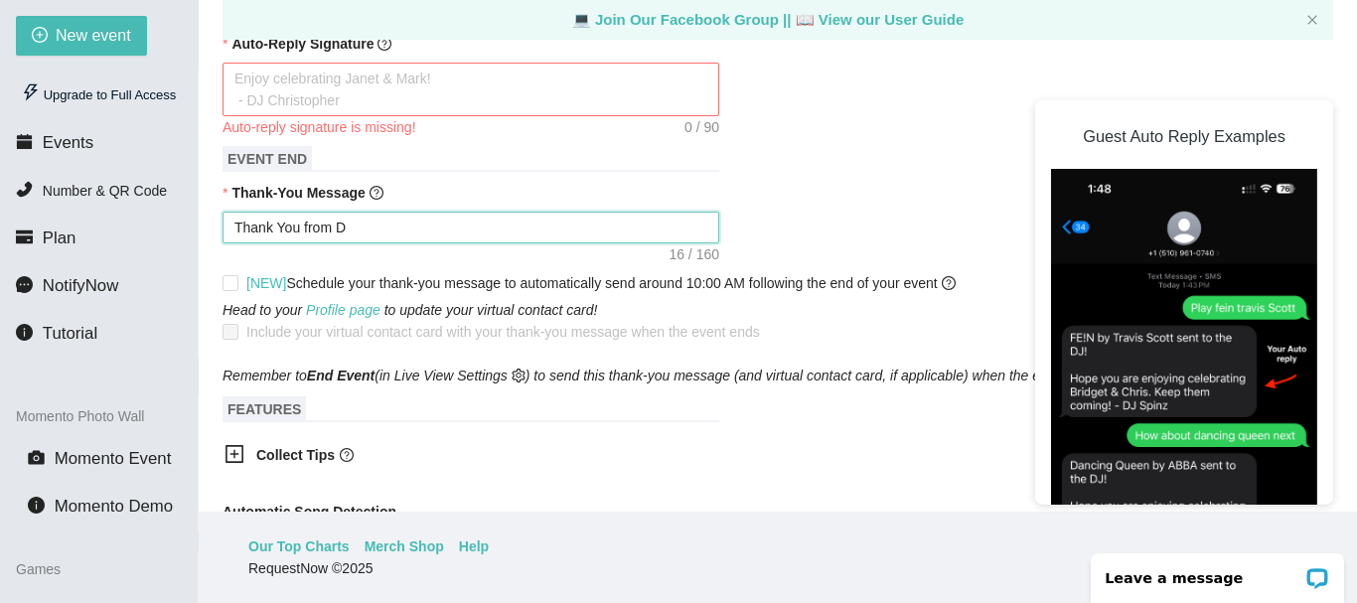
type textarea "Thank You from Dj"
type textarea "Thank You from Dj H"
type textarea "Thank You from Dj Ha"
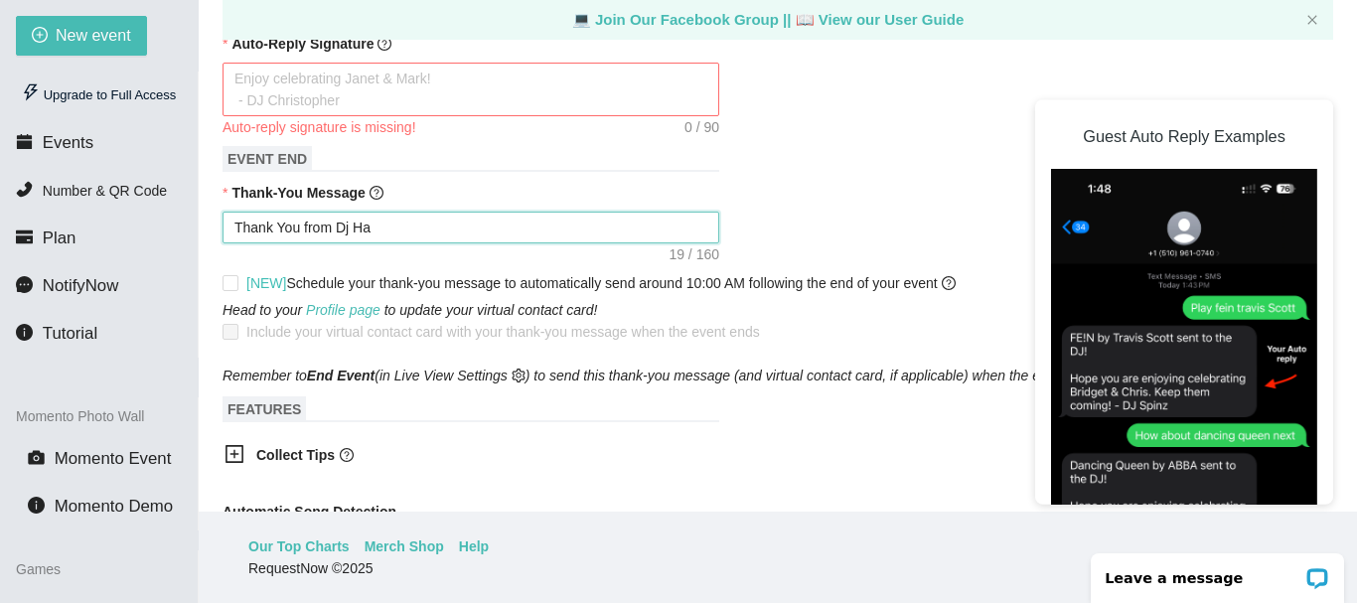
type textarea "Thank You from Dj Hag"
type textarea "Thank You from Dj Haga"
type textarea "Thank You from Dj Hagar"
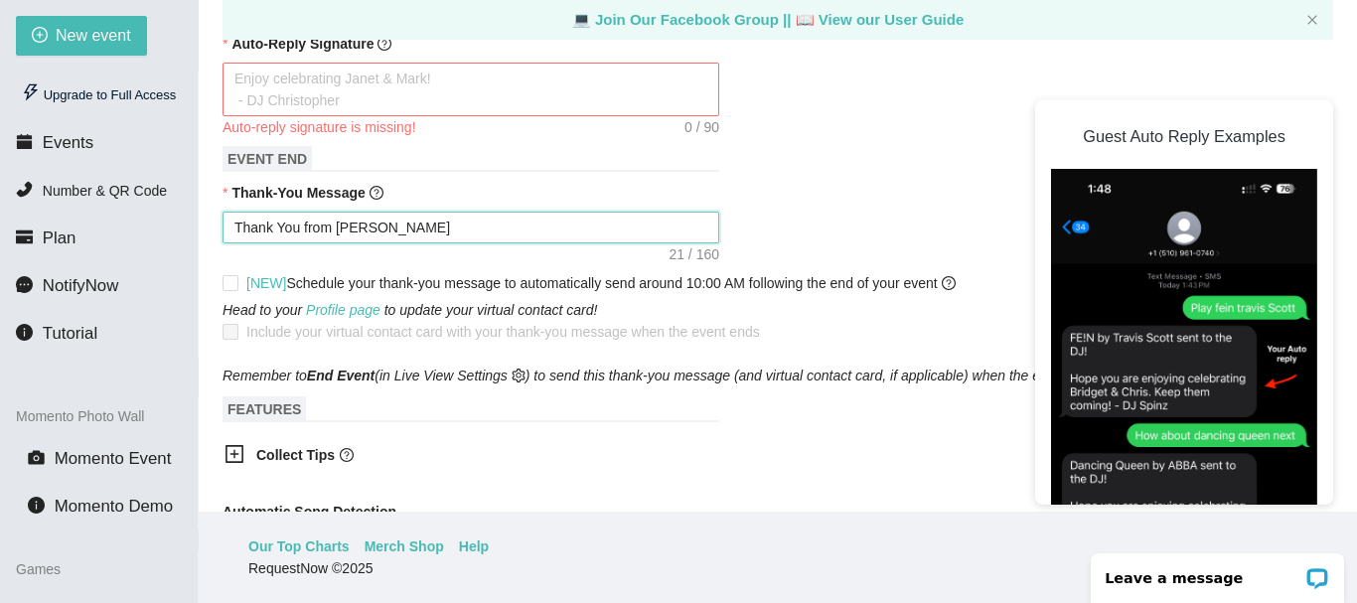
type textarea "Thank You from Dj Hagar"
type textarea "Thank You from Dj Hagar A"
type textarea "Thank You from Dj Hagar Ae"
type textarea "Thank You from Dj Hagar Aer"
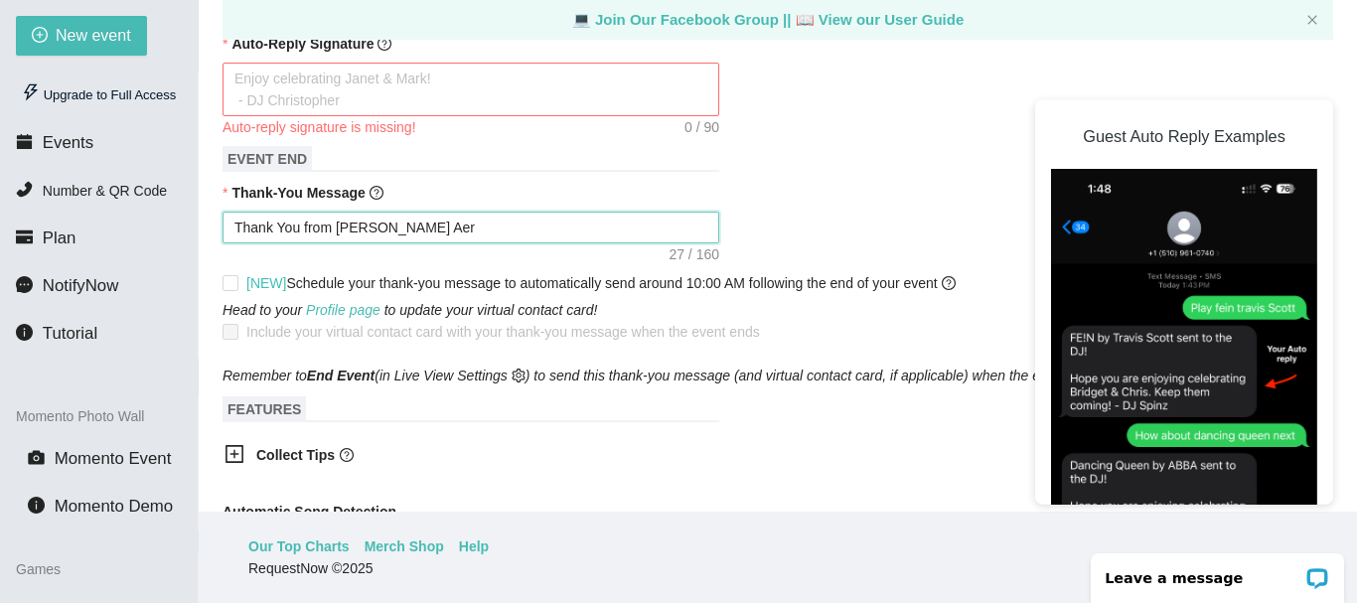
type textarea "Thank You from Dj Hagar Aerv"
type textarea "Thank You from Dj Hagar Aervic"
type textarea "Thank You from Dj Hagar Aervice"
type textarea "Thank You from Dj Hagar Aervices"
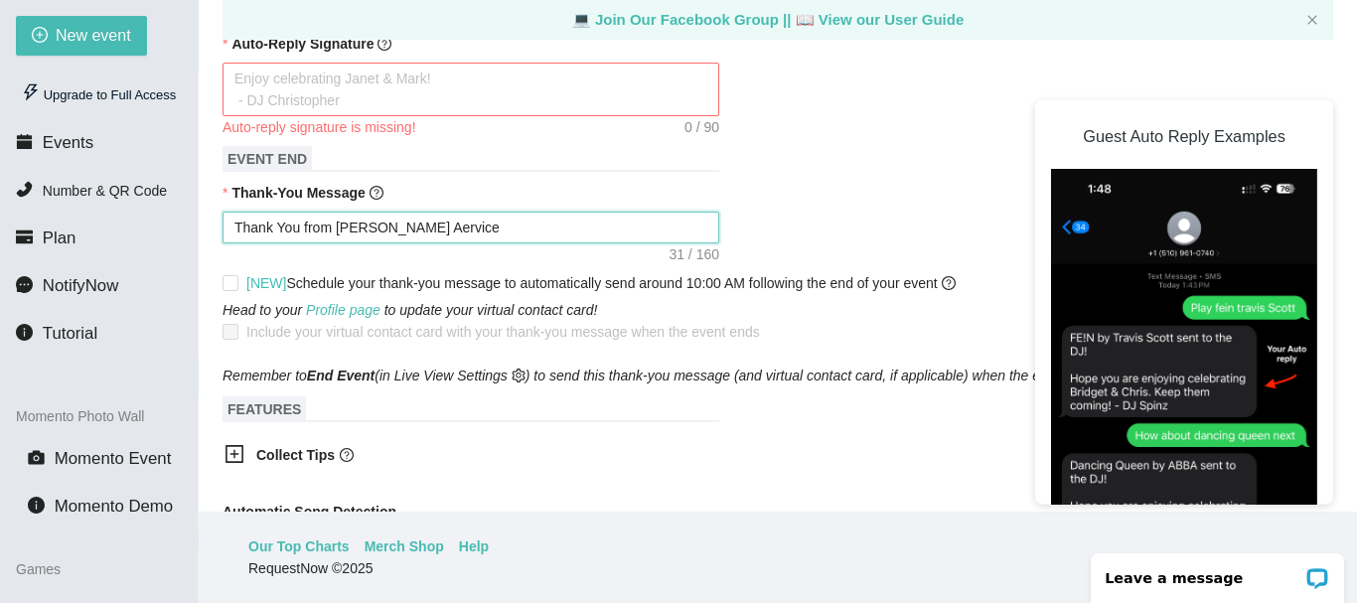
type textarea "Thank You from Dj Hagar Aervices"
type textarea "Thank You from Dj Hagar Aervice"
type textarea "Thank You from Dj Hagar Aervic"
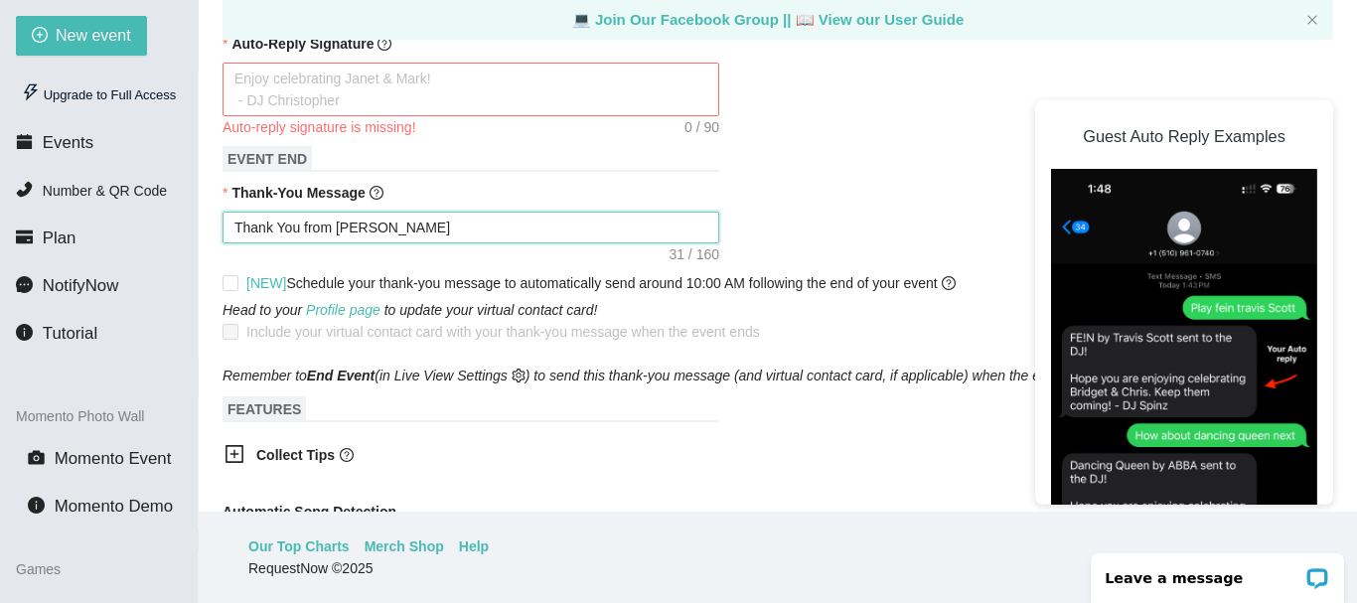
type textarea "Thank You from Dj Hagar Aervi"
type textarea "Thank You from Dj Hagar Aerv"
type textarea "Thank You from Dj Hagar Aer"
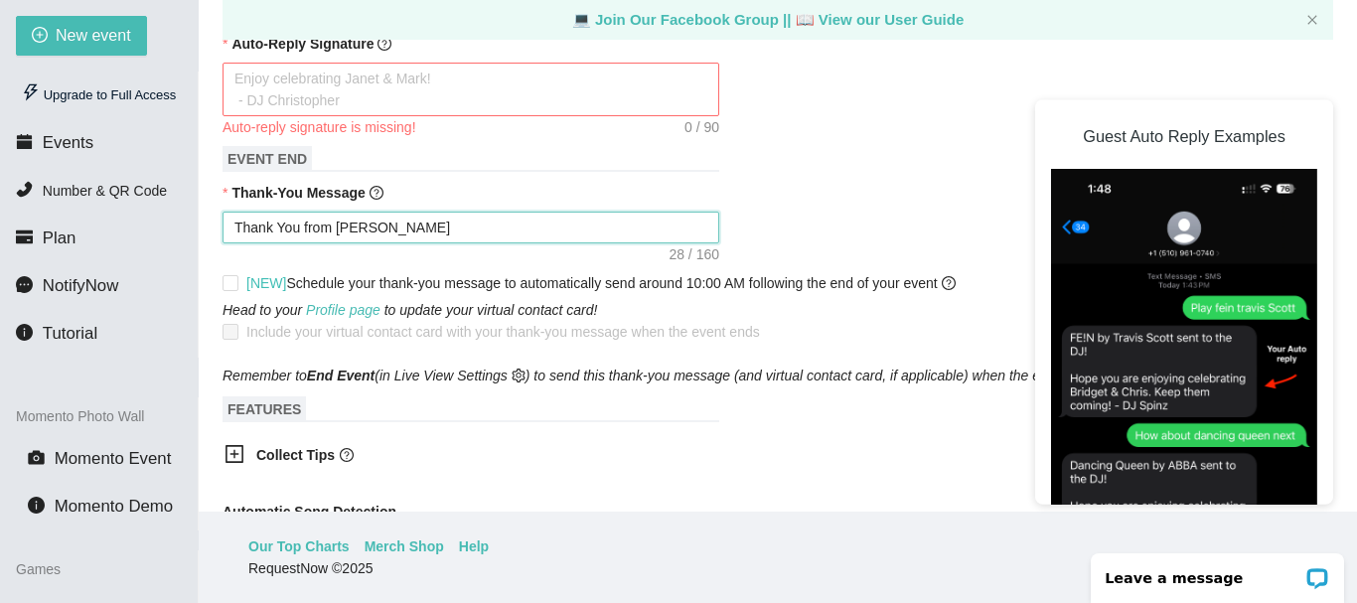
type textarea "Thank You from Dj Hagar Aer"
type textarea "Thank You from Dj Hagar Ae"
type textarea "Thank You from Dj Hagar A"
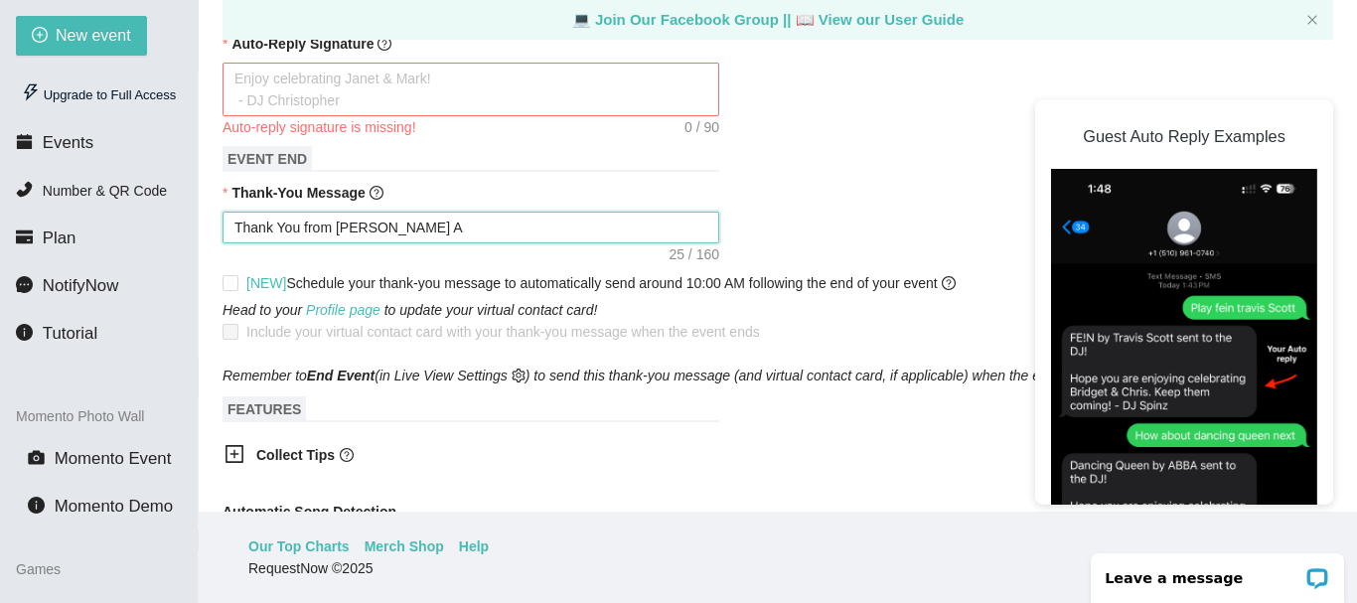
type textarea "Thank You from Dj Hagar"
type textarea "Thank You from Dj Hagar S"
type textarea "Thank You from Dj Hagar Se"
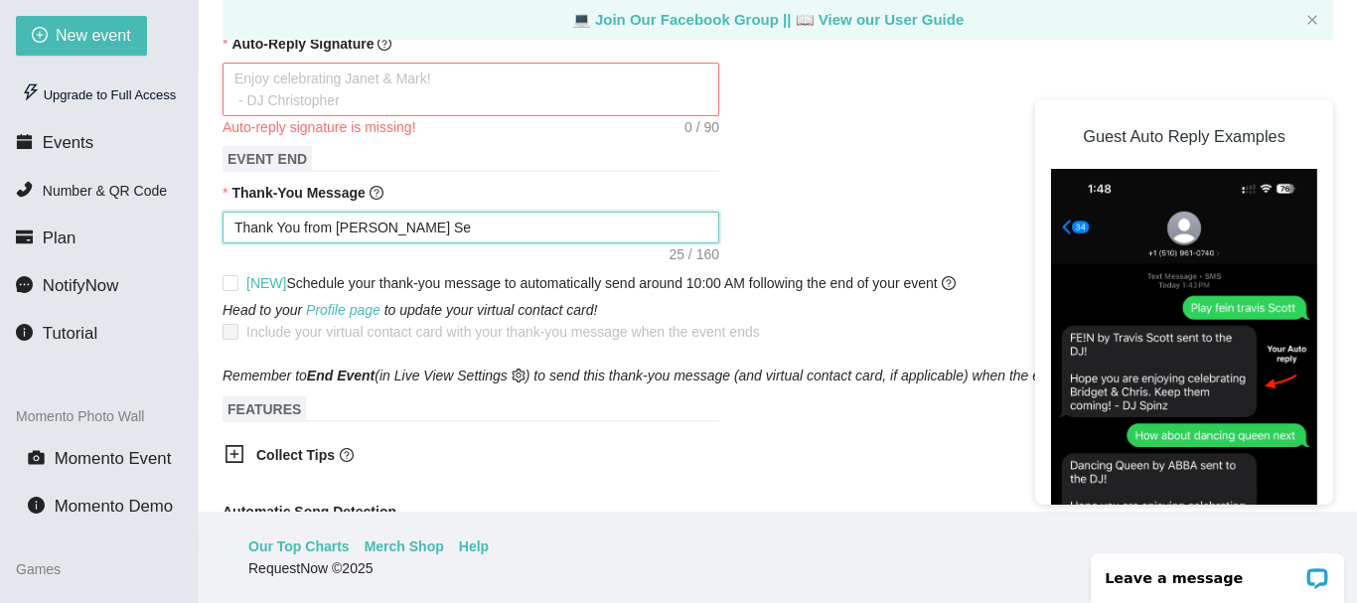
type textarea "Thank You from Dj Hagar Ser"
type textarea "Thank You from Dj Hagar Serv"
type textarea "Thank You from Dj Hagar Servi"
type textarea "Thank You from Dj Hagar Servic"
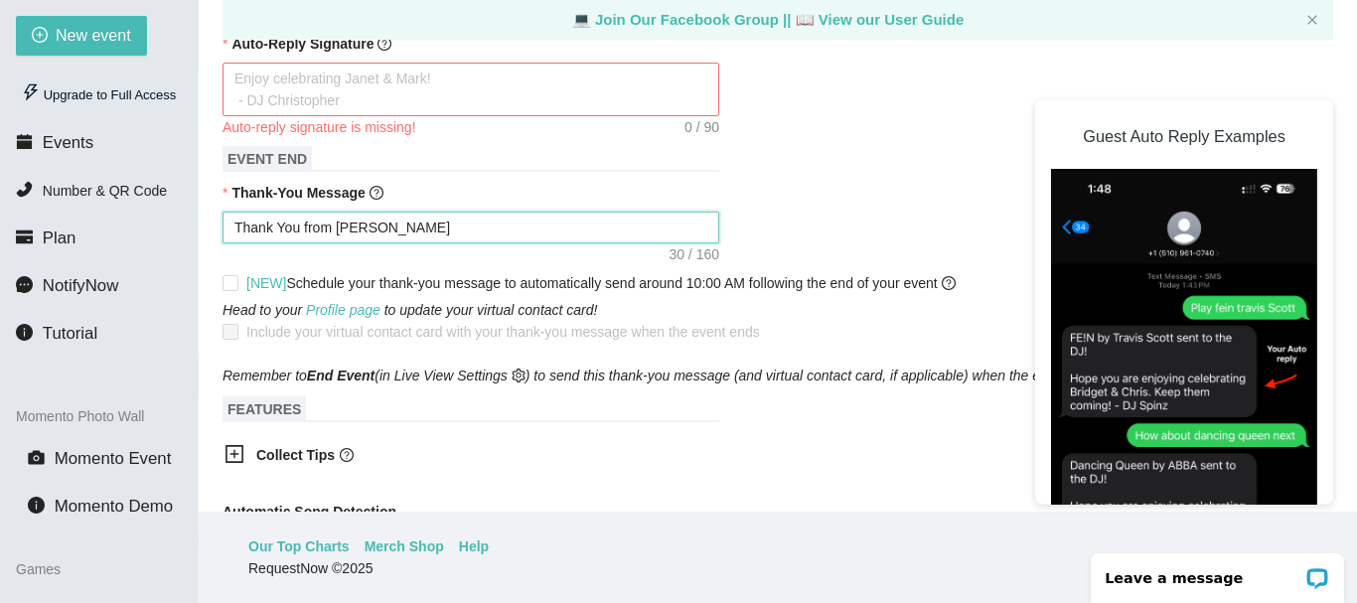
type textarea "Thank You from Dj Hagar Service"
type textarea "Thank You from Dj Hagar Services"
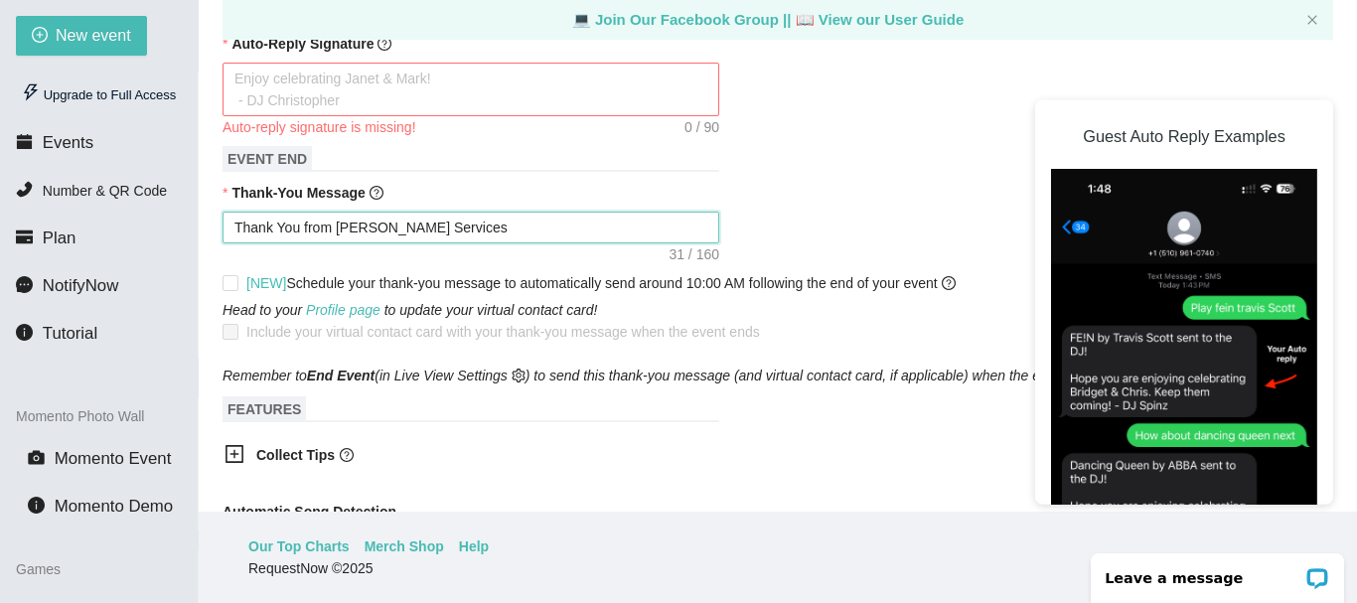
type textarea "Thank You from Dj Hagar Services"
type textarea "Thank You from Dj Hagar Services !"
click at [351, 225] on textarea "Thank You from Dj Hagar Services !" at bounding box center [470, 228] width 497 height 32
type textarea "Thank You from DjHagar Services !"
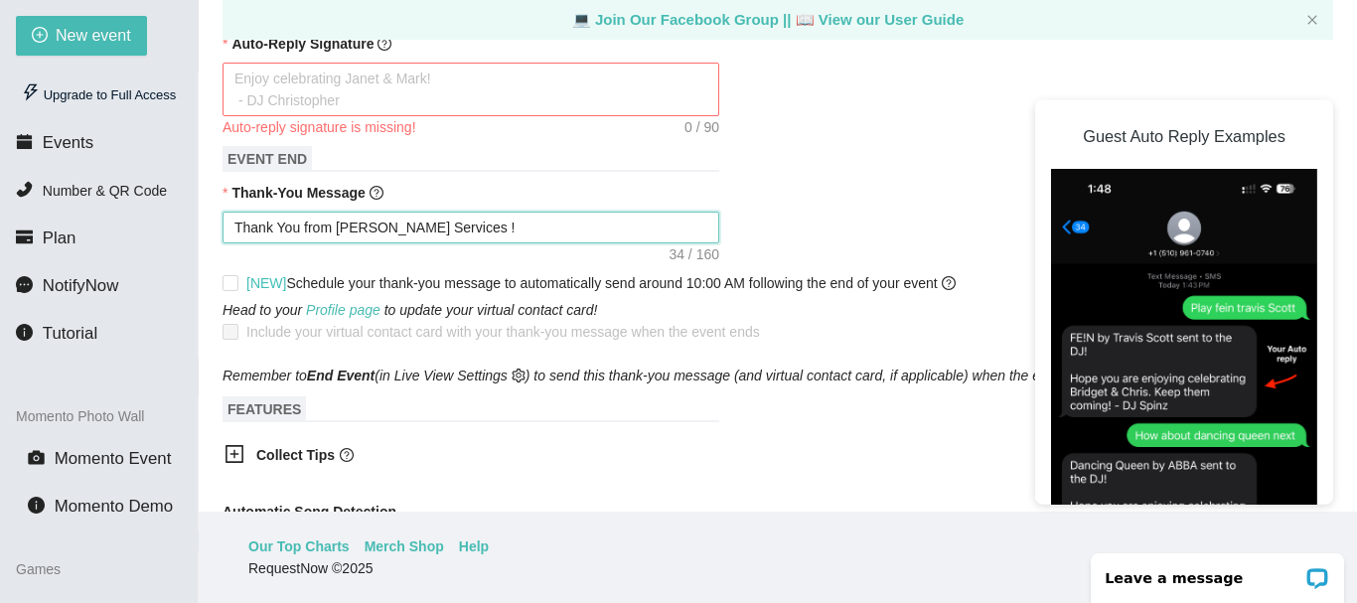
type textarea "Thank You from DjHagar Services !"
type textarea "Thank You from DHagar Services !"
type textarea "Thank You from DJHagar Services !"
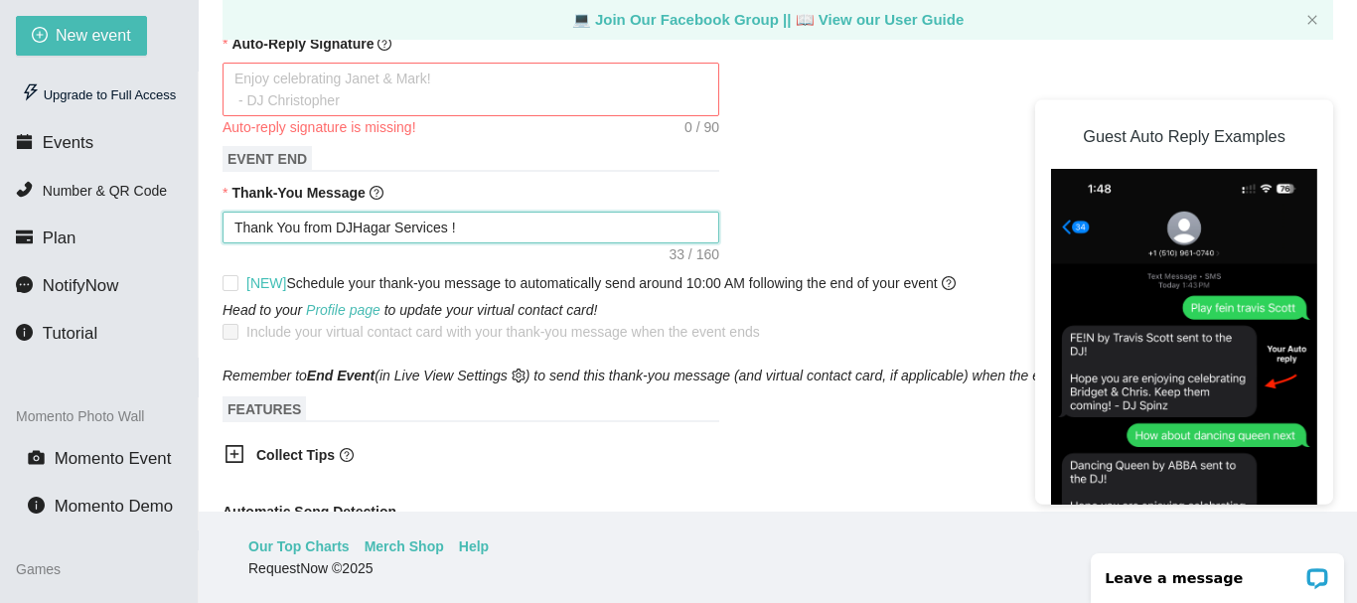
type textarea "Thank You from DJ Hagar Services !"
click at [914, 422] on form "Event Name Vanessa & Jamie Wedding Event Date When is your event? Your event wi…" at bounding box center [777, 221] width 1110 height 1477
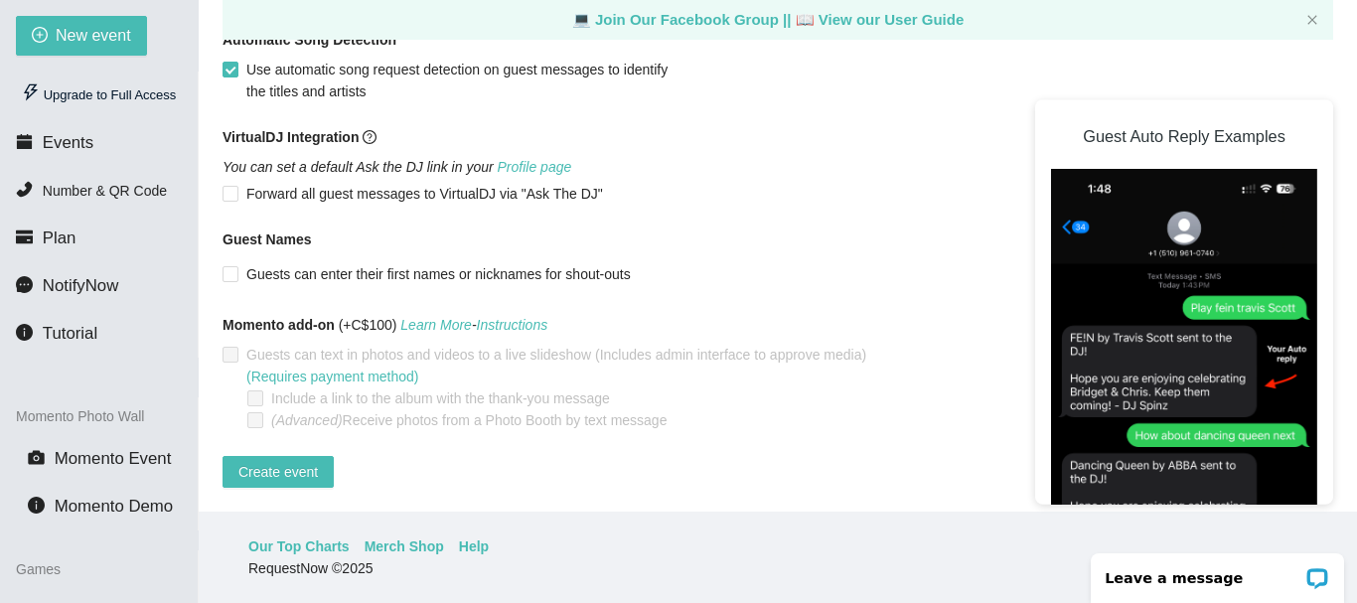
scroll to position [96, 0]
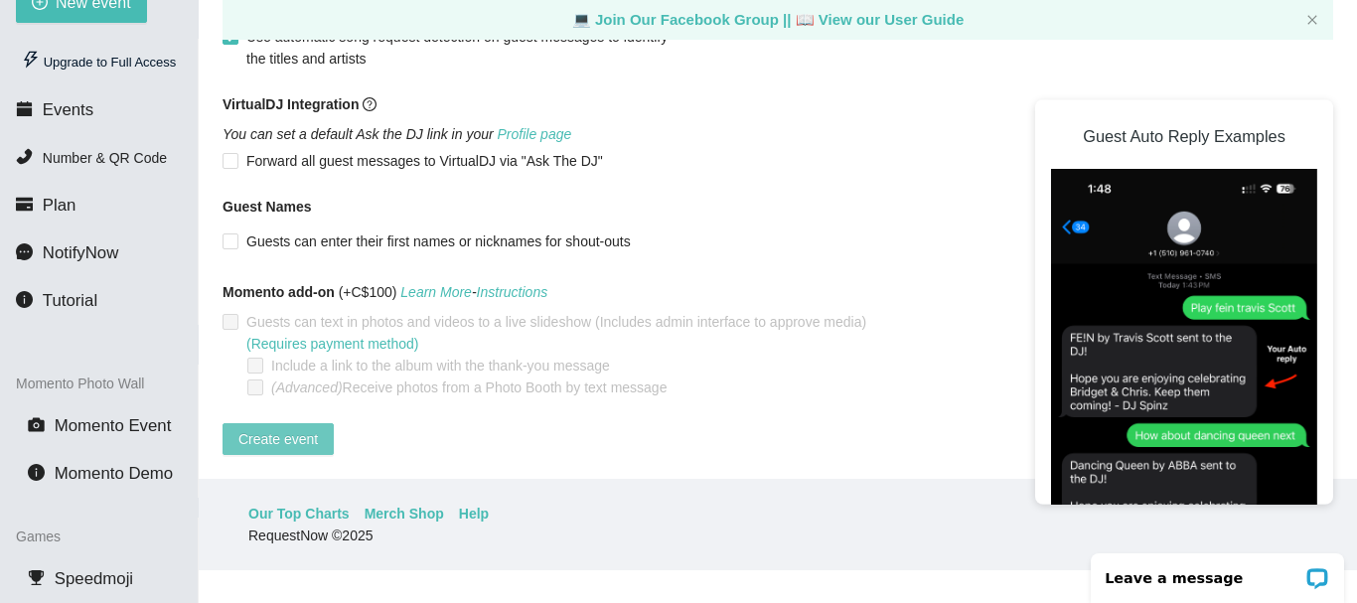
click at [268, 428] on span "Create event" at bounding box center [277, 439] width 79 height 22
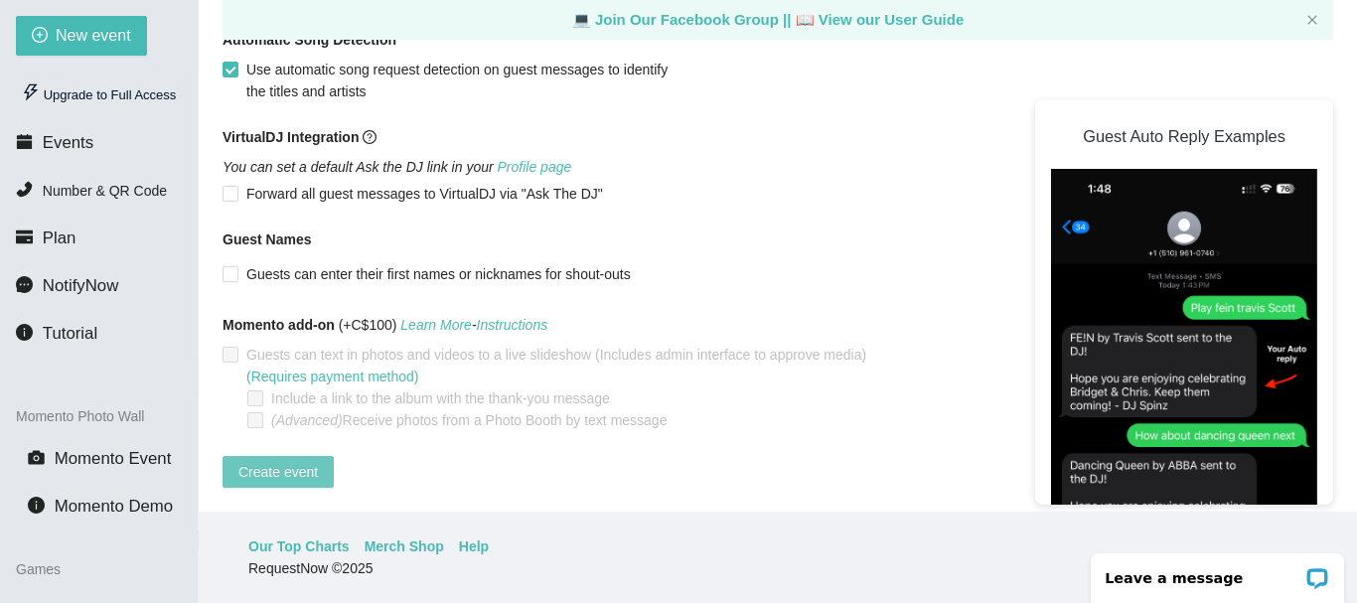
scroll to position [341, 0]
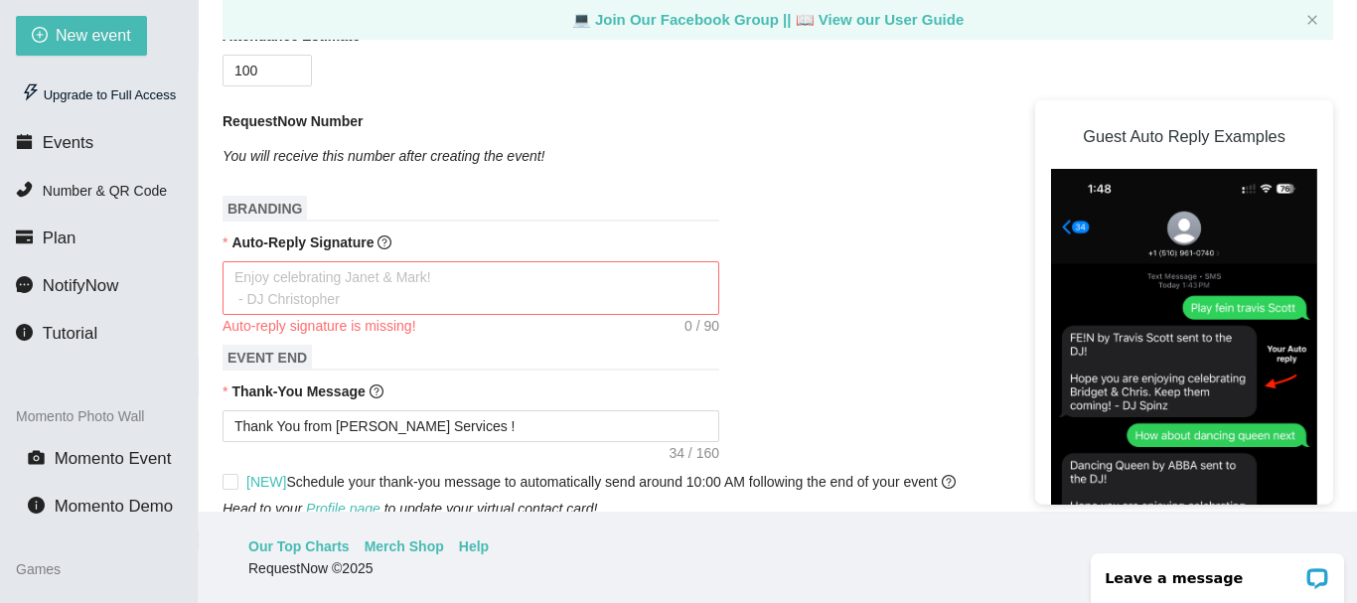
scroll to position [579, 0]
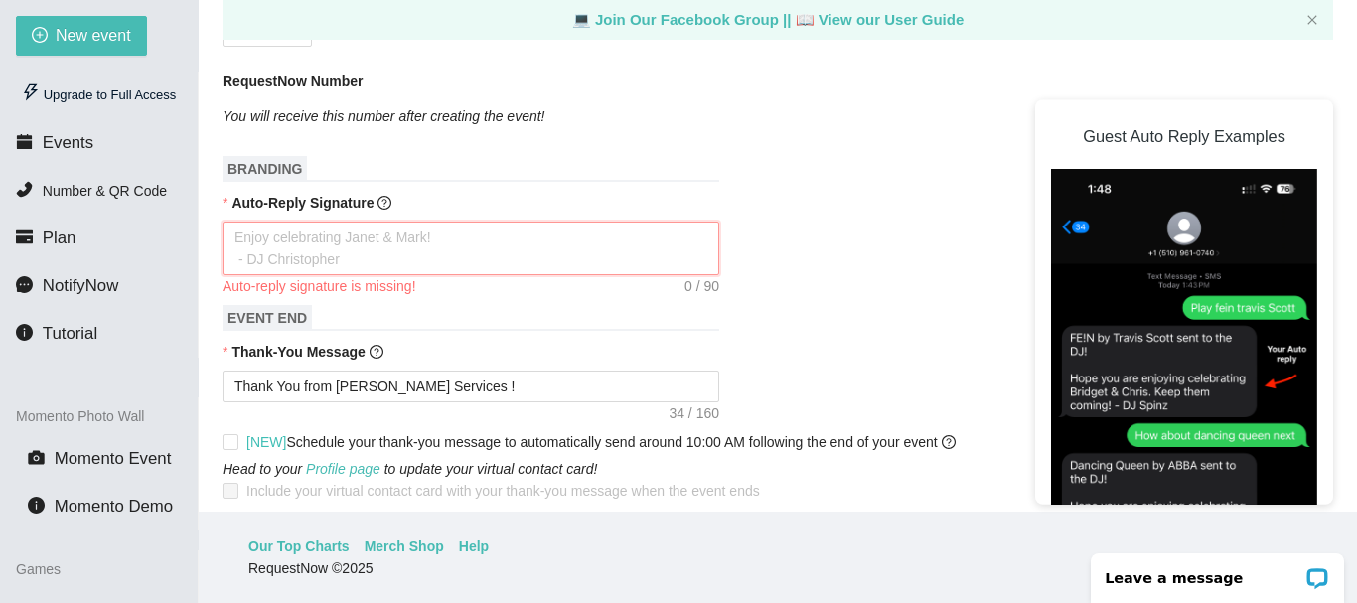
click at [338, 237] on textarea "Auto-Reply Signature" at bounding box center [470, 248] width 497 height 54
type textarea "e"
type textarea "en"
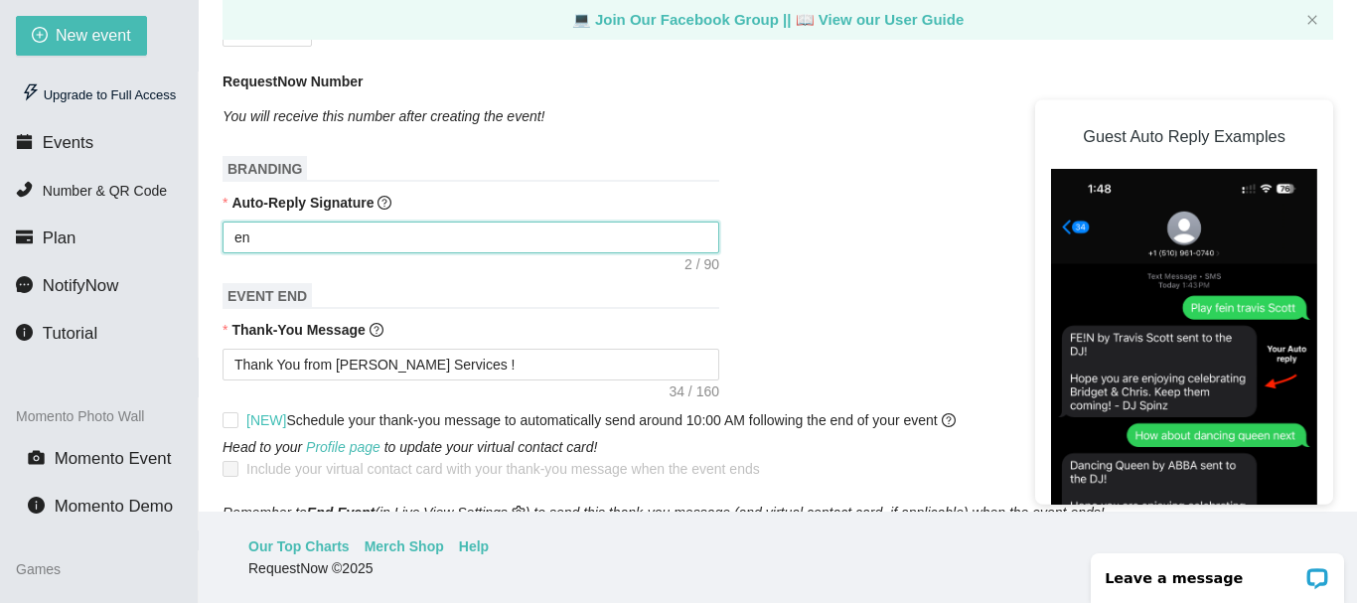
type textarea "enj"
type textarea "enjo"
type textarea "enj"
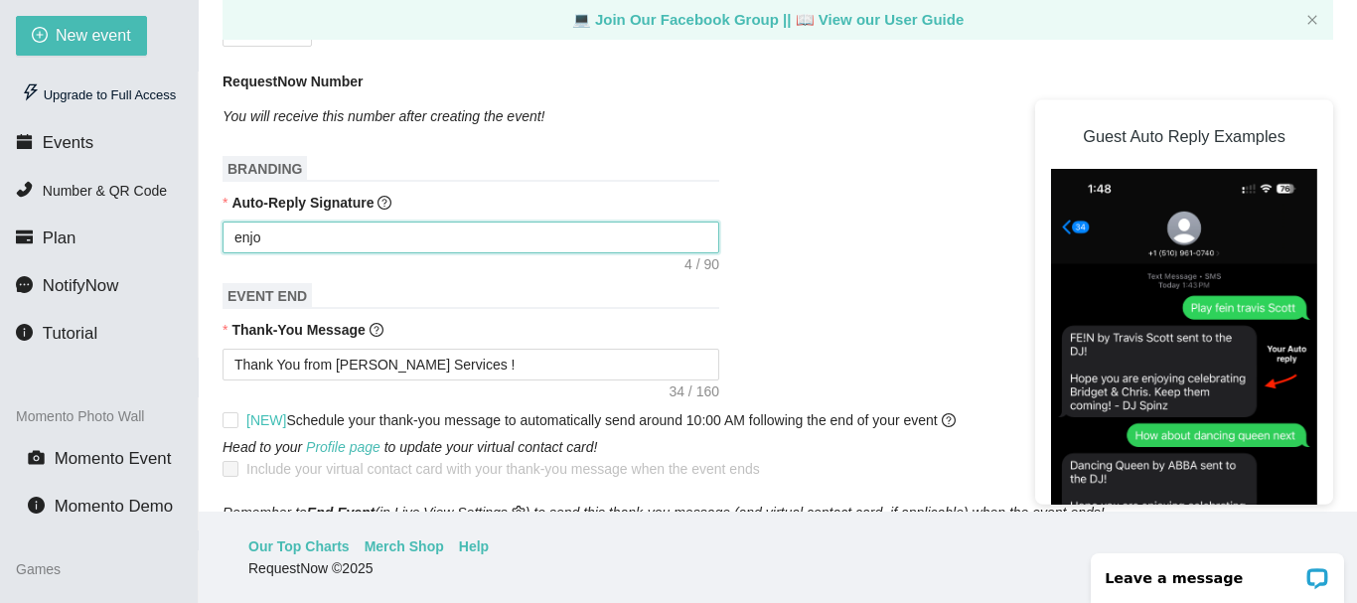
type textarea "enj"
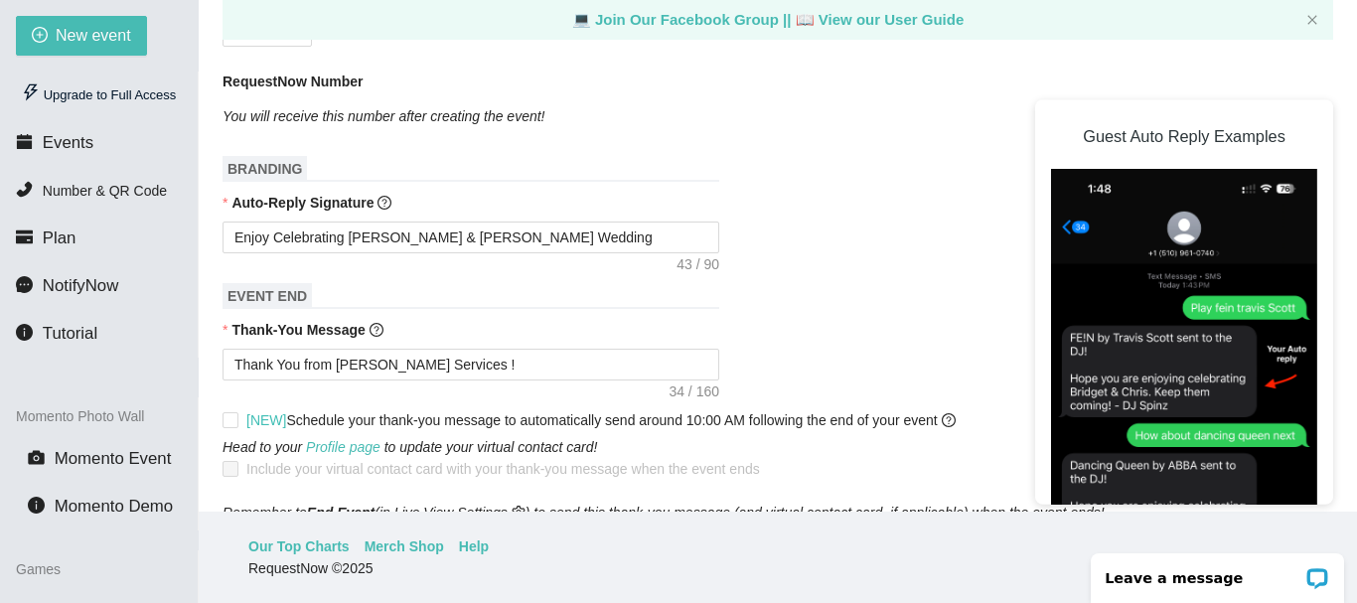
click at [938, 449] on div "Head to your Profile page to update your virtual contact card! Include your vir…" at bounding box center [777, 458] width 1110 height 44
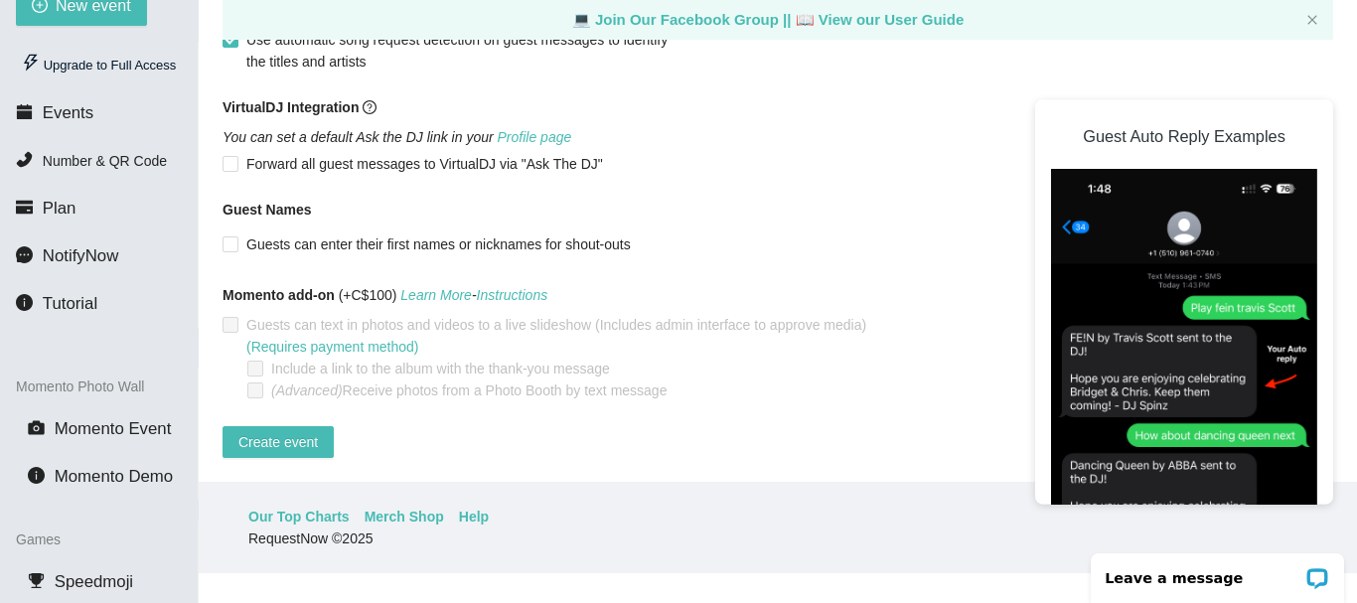
scroll to position [96, 0]
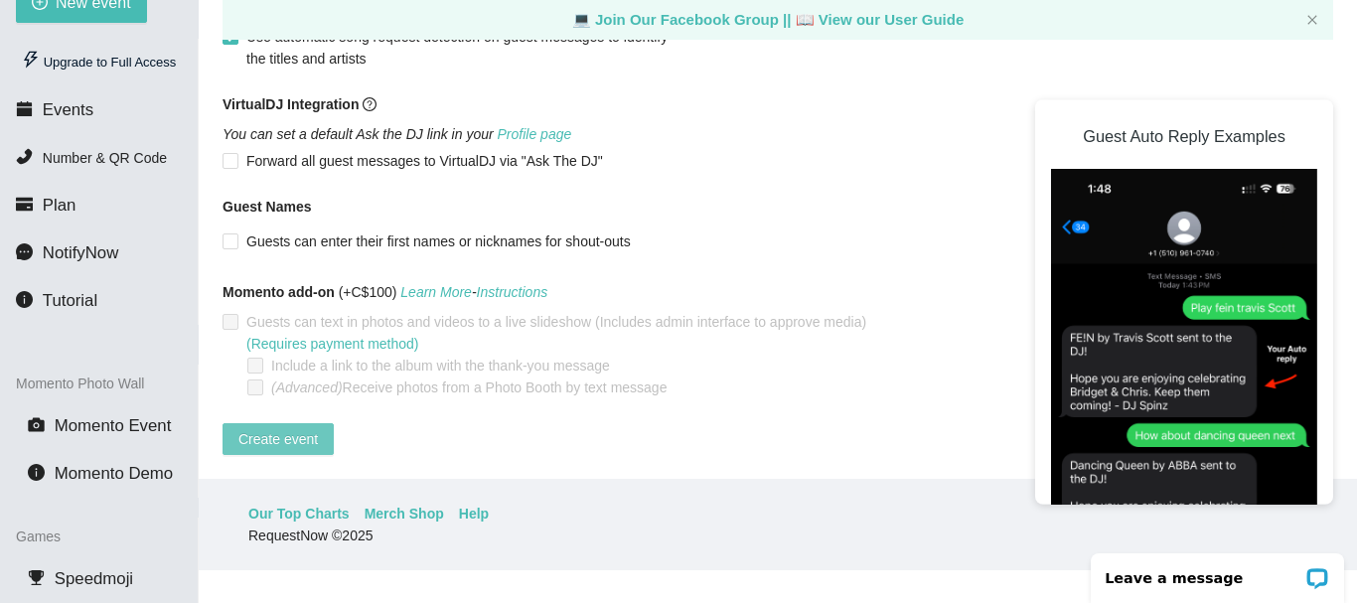
click at [294, 428] on span "Create event" at bounding box center [277, 439] width 79 height 22
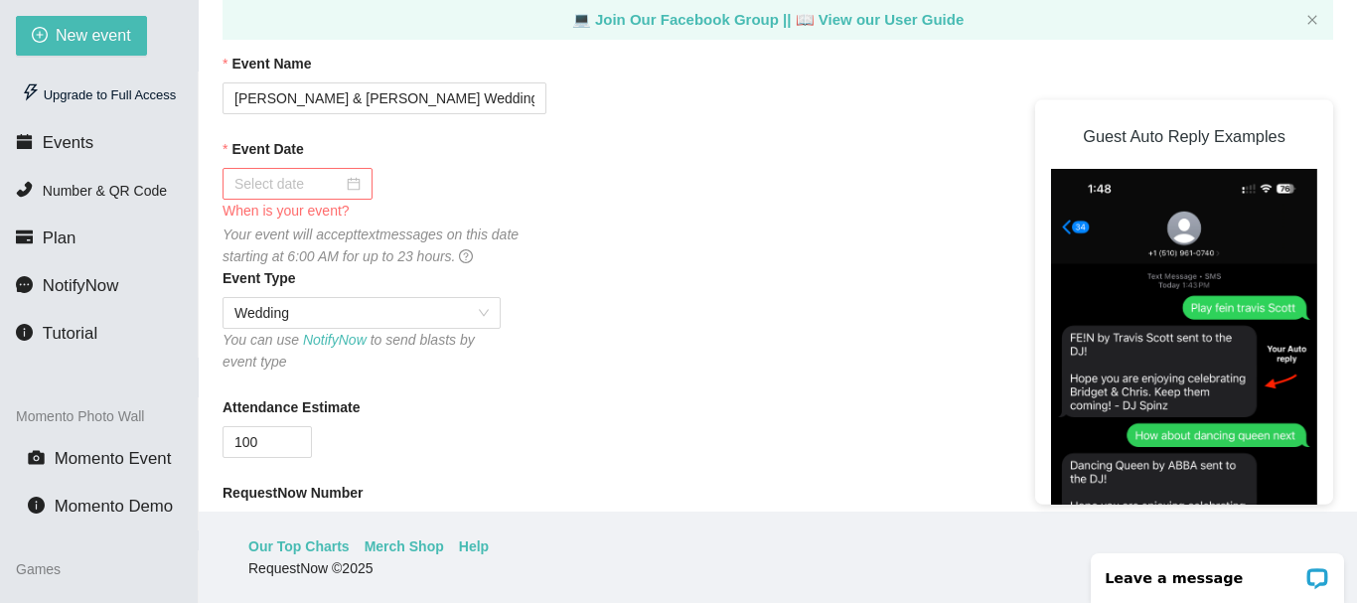
scroll to position [142, 0]
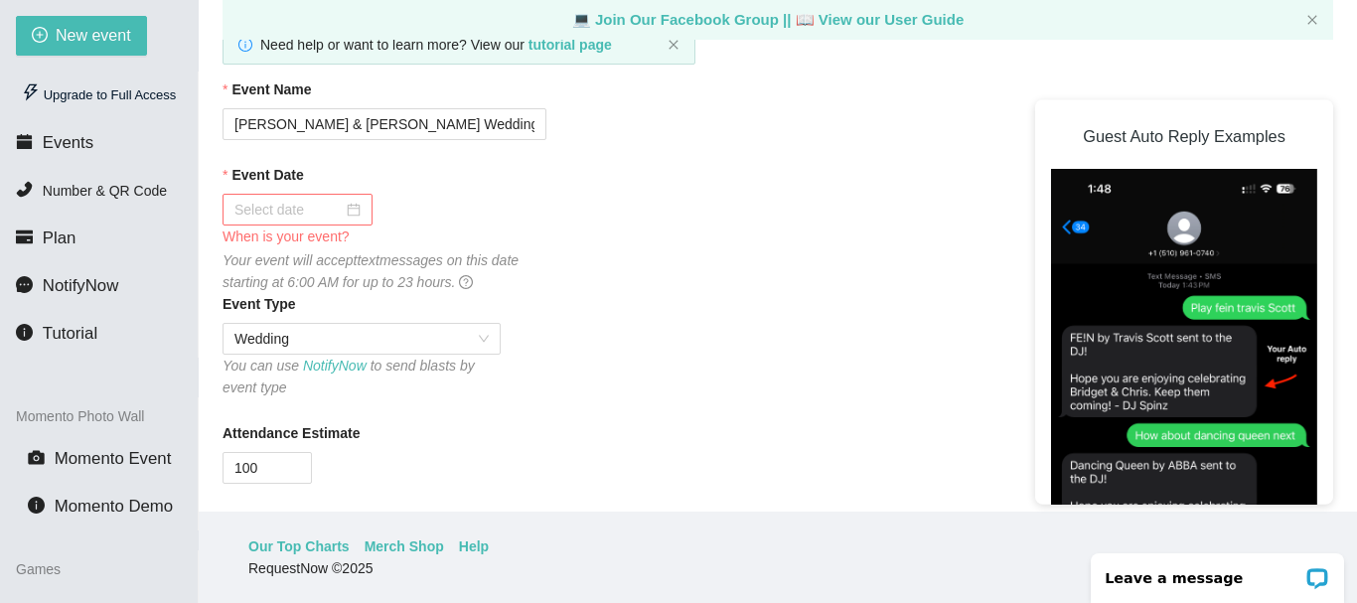
click at [348, 214] on div at bounding box center [297, 210] width 126 height 22
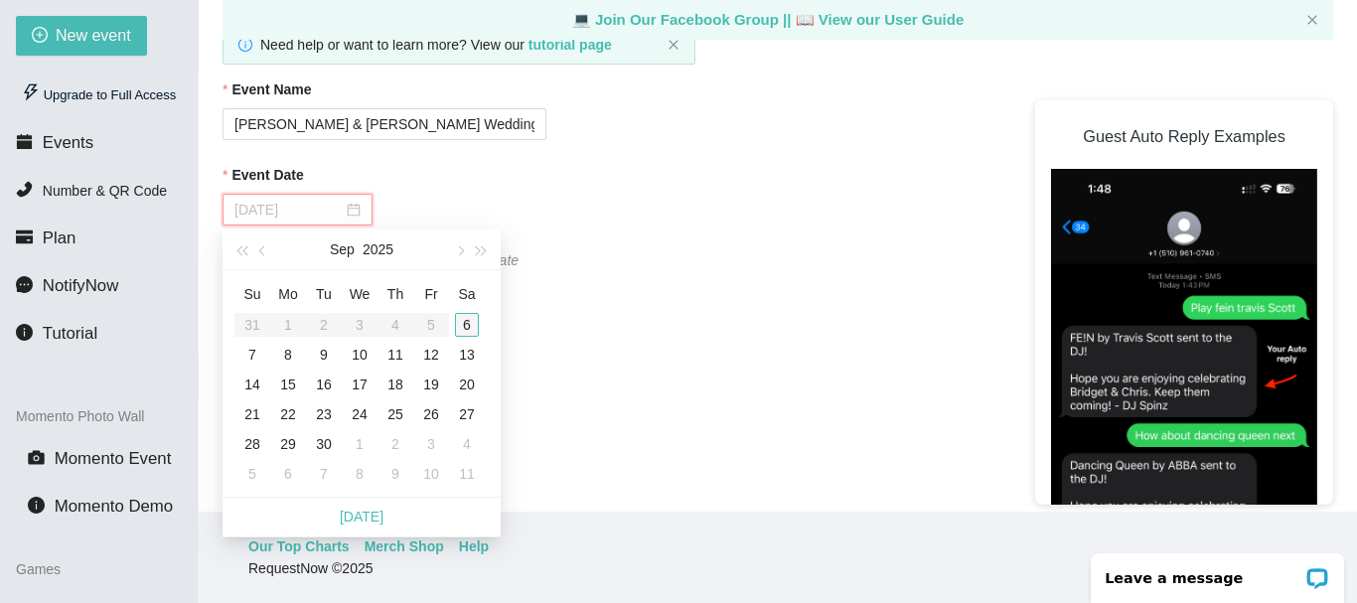
click at [473, 325] on div "6" at bounding box center [467, 325] width 24 height 24
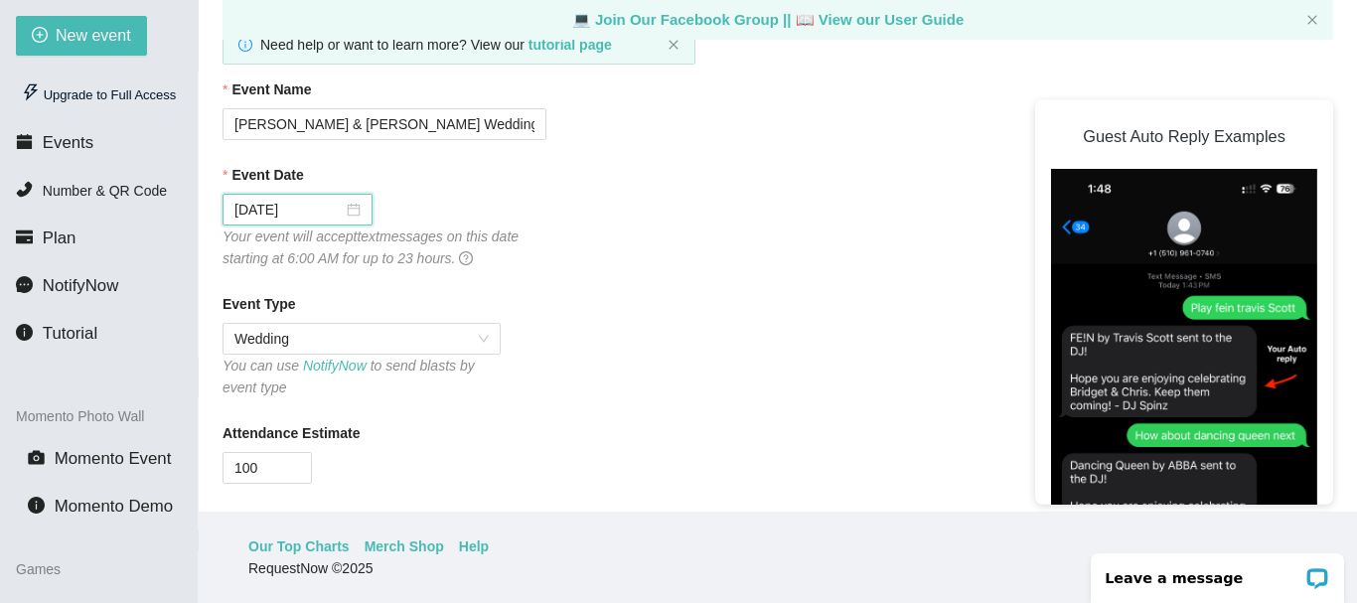
click at [811, 260] on div "Event Date 09/06/2025 Your event will accept text messages on this date startin…" at bounding box center [777, 216] width 1110 height 105
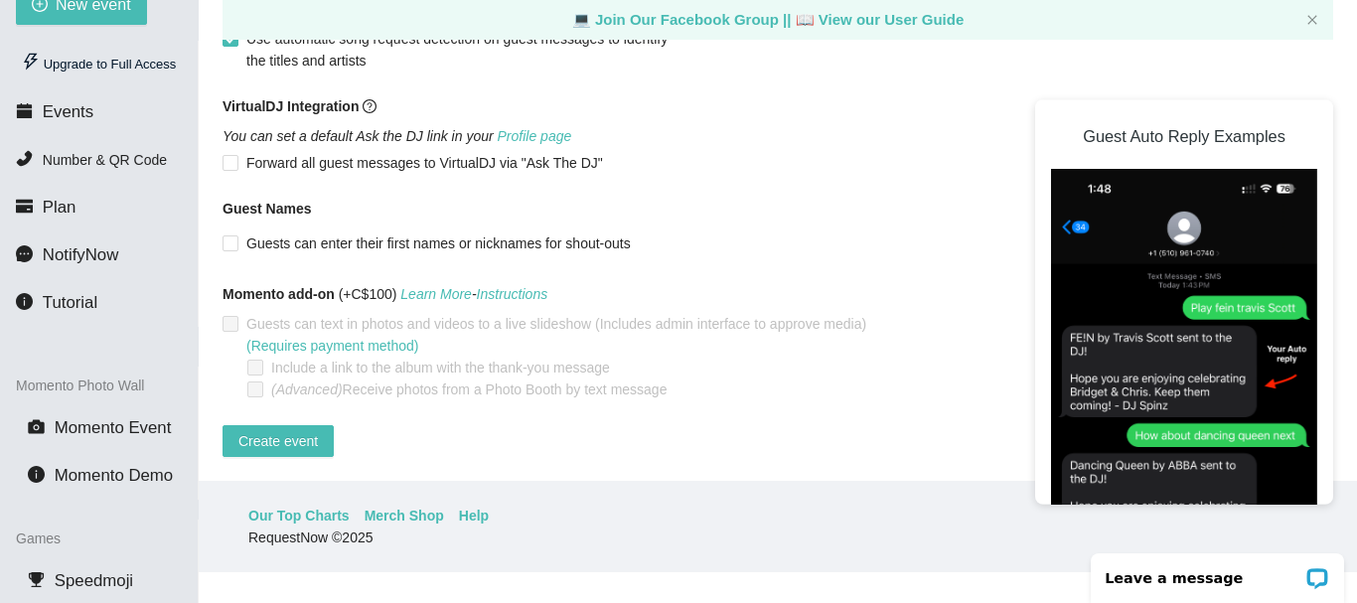
scroll to position [96, 0]
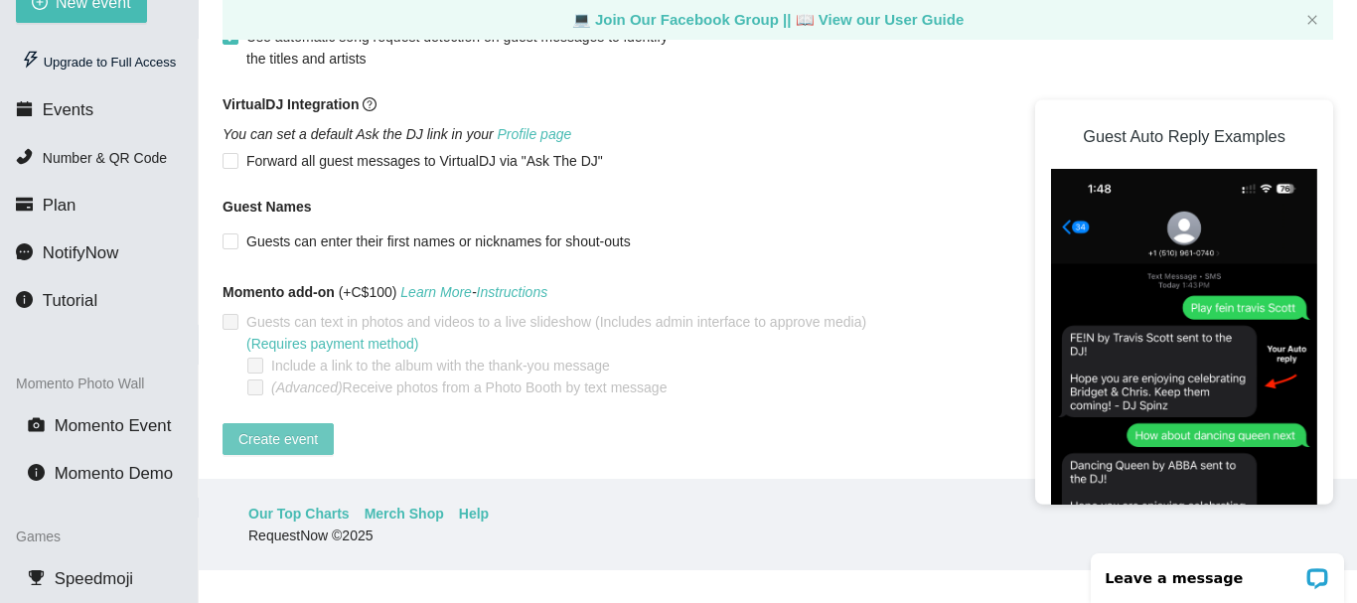
click at [273, 428] on span "Create event" at bounding box center [277, 439] width 79 height 22
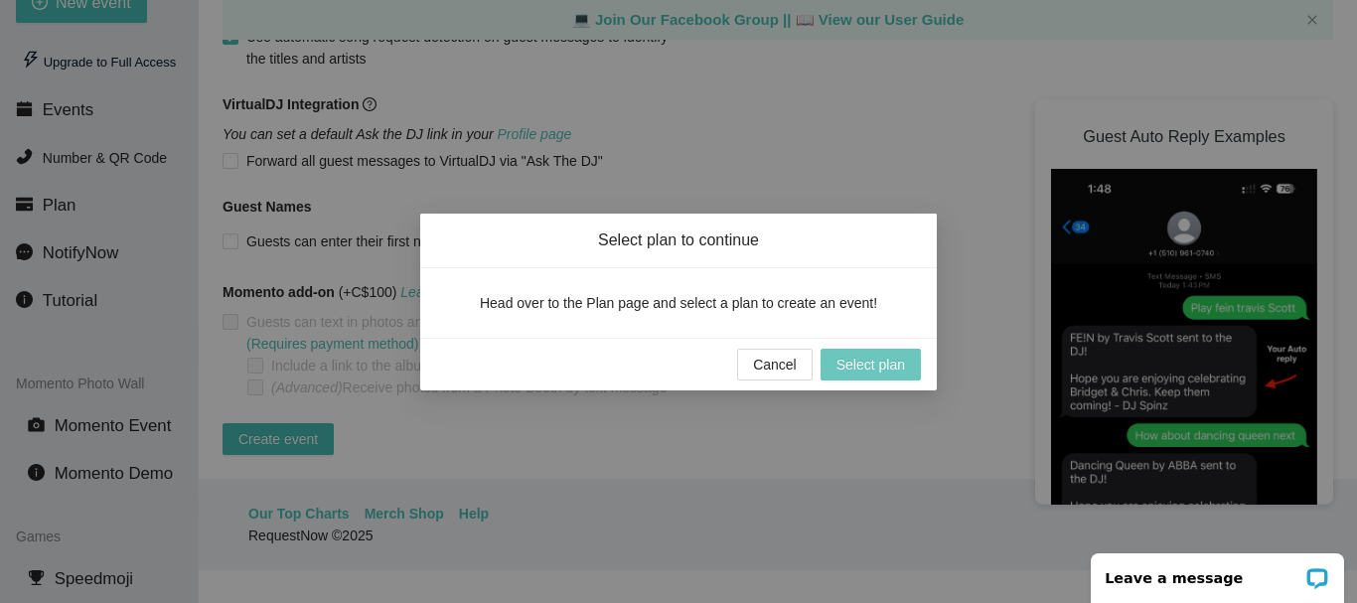
click at [857, 367] on span "Select plan" at bounding box center [870, 365] width 69 height 22
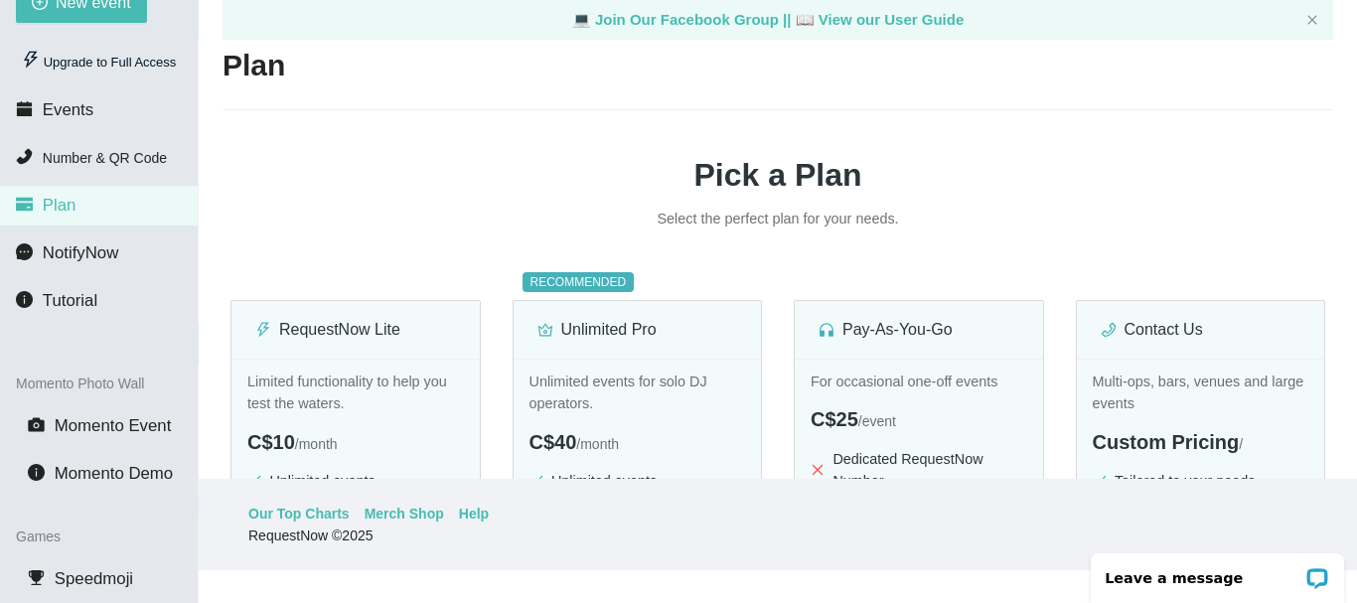
click at [1236, 189] on h1 "Pick a Plan" at bounding box center [777, 175] width 1110 height 50
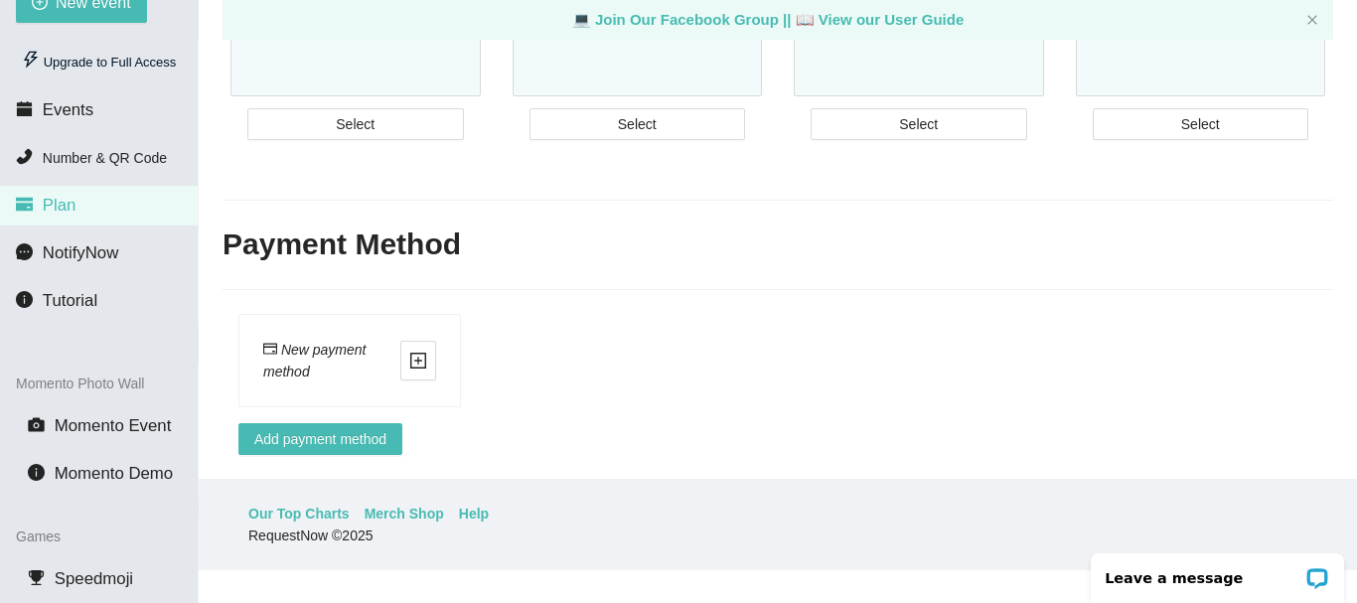
scroll to position [648, 0]
click at [75, 468] on span "Momento Demo" at bounding box center [114, 473] width 118 height 19
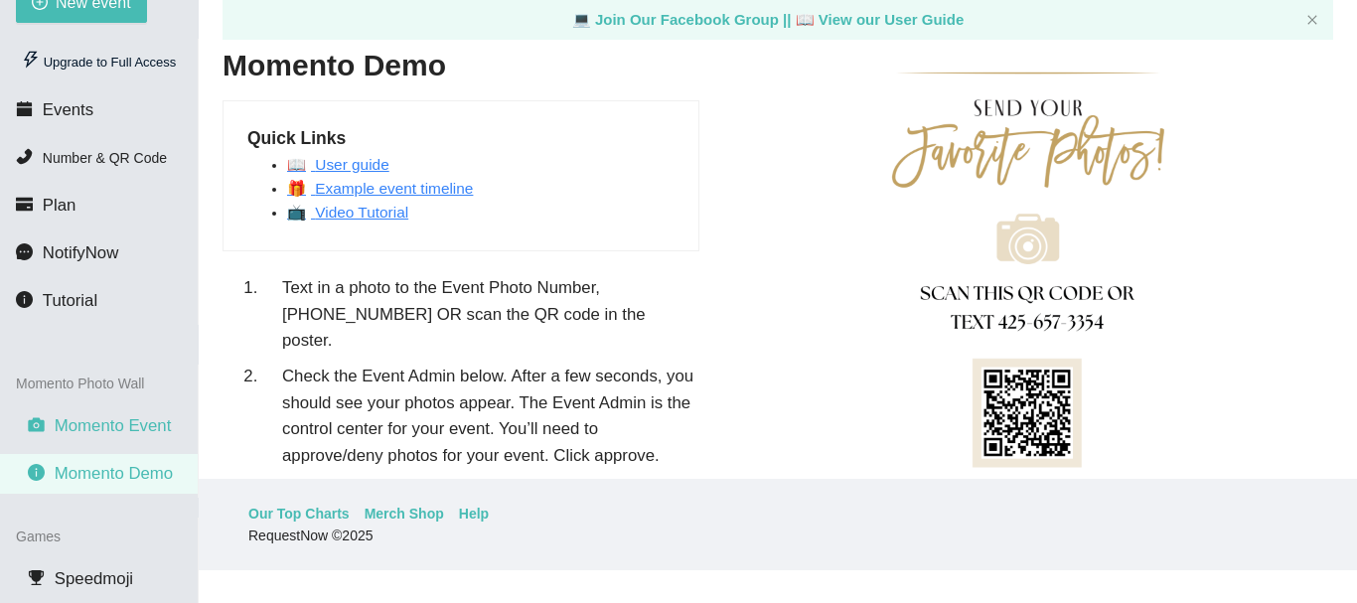
click at [121, 416] on span "Momento Event" at bounding box center [113, 425] width 117 height 19
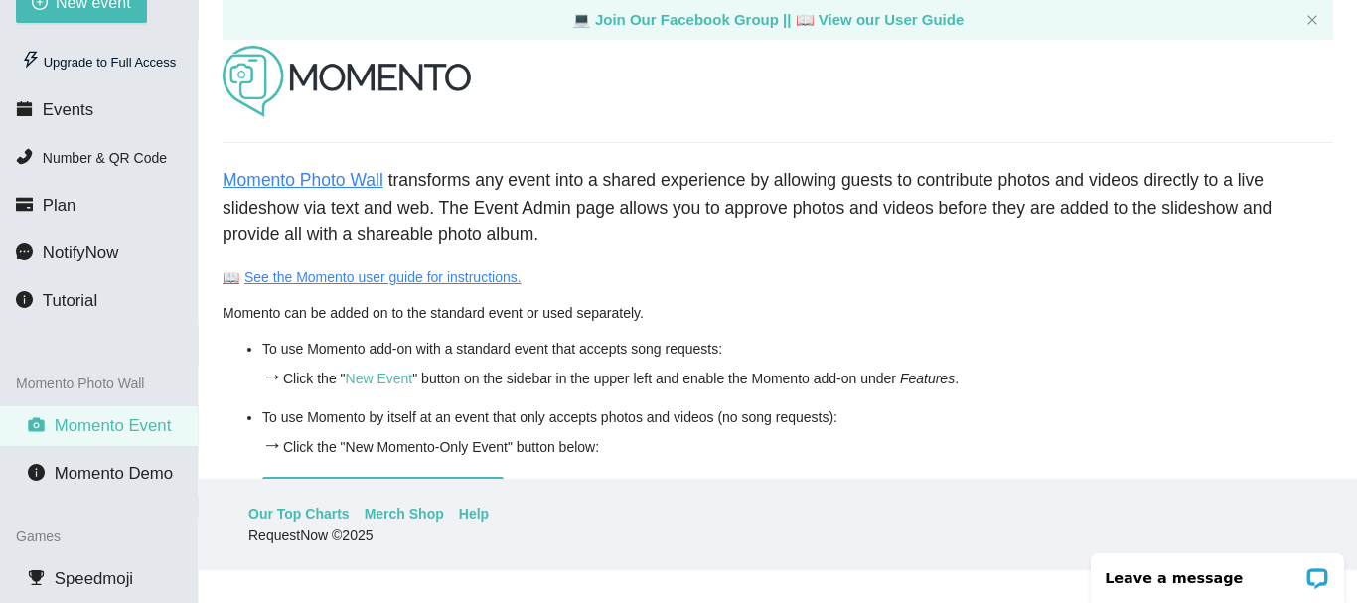
click at [126, 545] on div "Games" at bounding box center [99, 536] width 198 height 38
click at [90, 147] on li "Number & QR Code" at bounding box center [99, 158] width 198 height 40
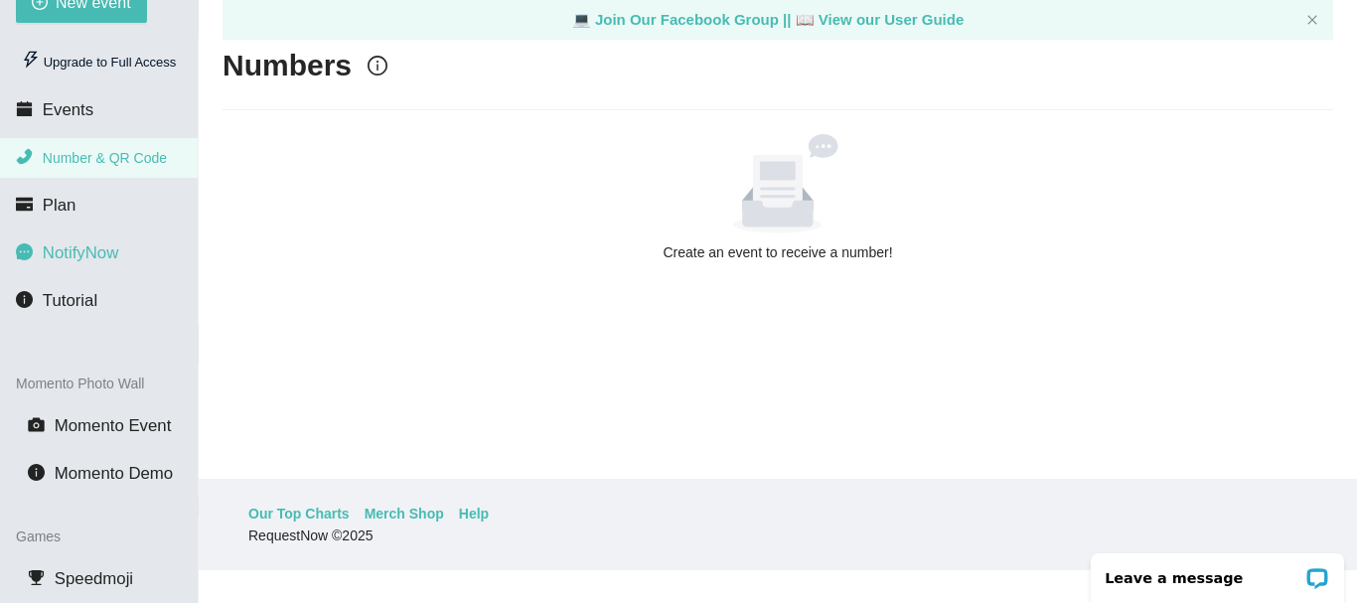
click at [68, 252] on span "NotifyNow" at bounding box center [80, 252] width 75 height 19
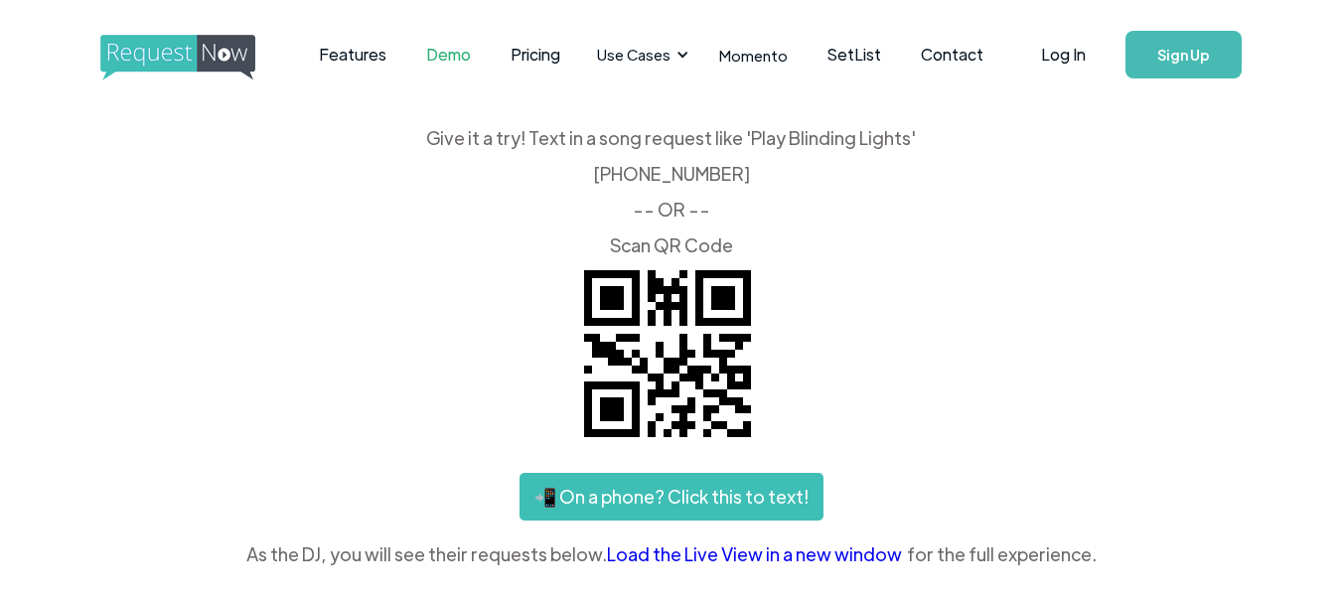
click at [753, 500] on link "📲 On a phone? Click this to text!" at bounding box center [671, 497] width 304 height 48
